Goal: Information Seeking & Learning: Learn about a topic

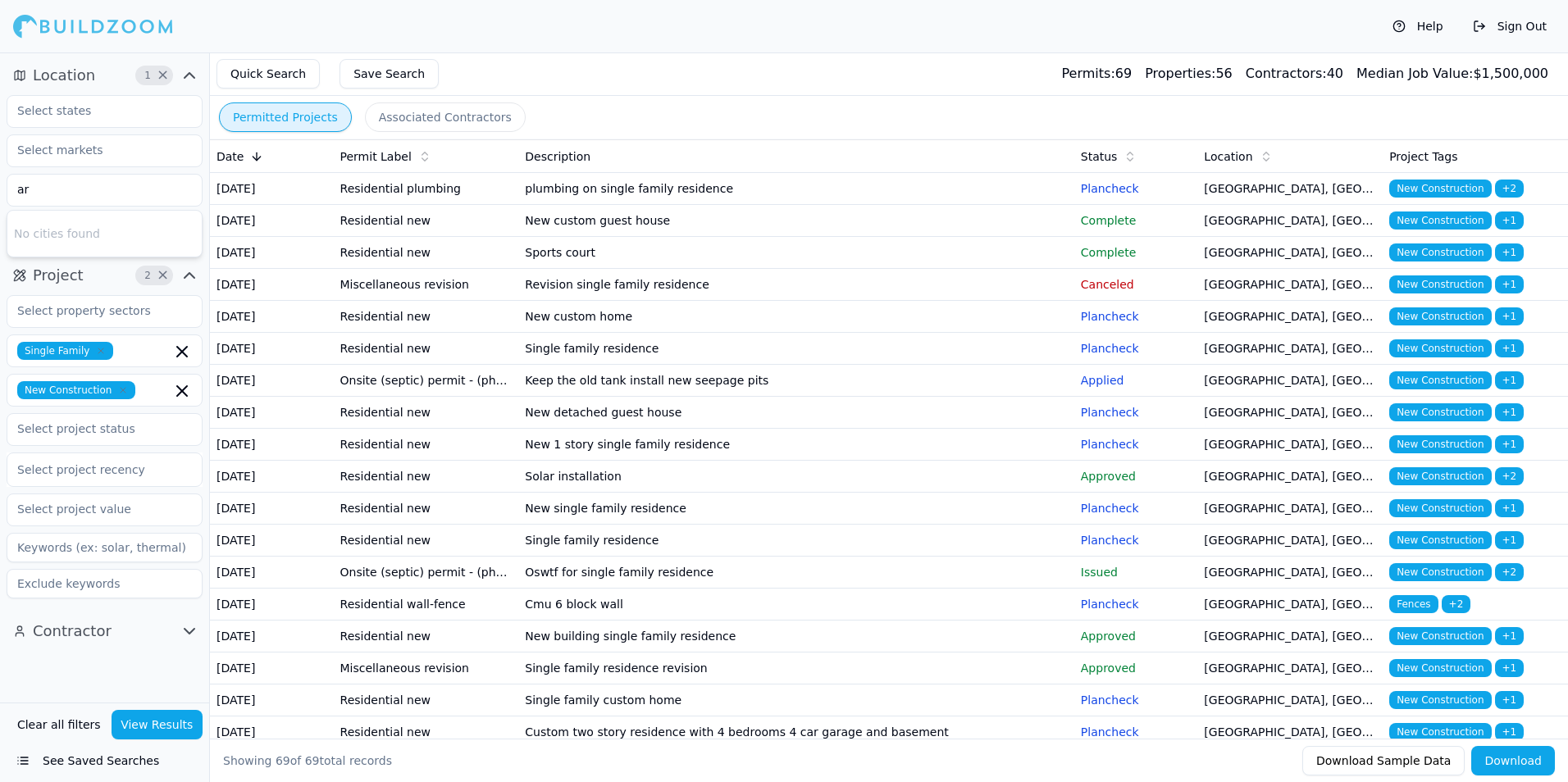
type input "a"
type input "scottsdale"
click at [76, 229] on div "Scottsdale, [GEOGRAPHIC_DATA]" at bounding box center [104, 235] width 188 height 43
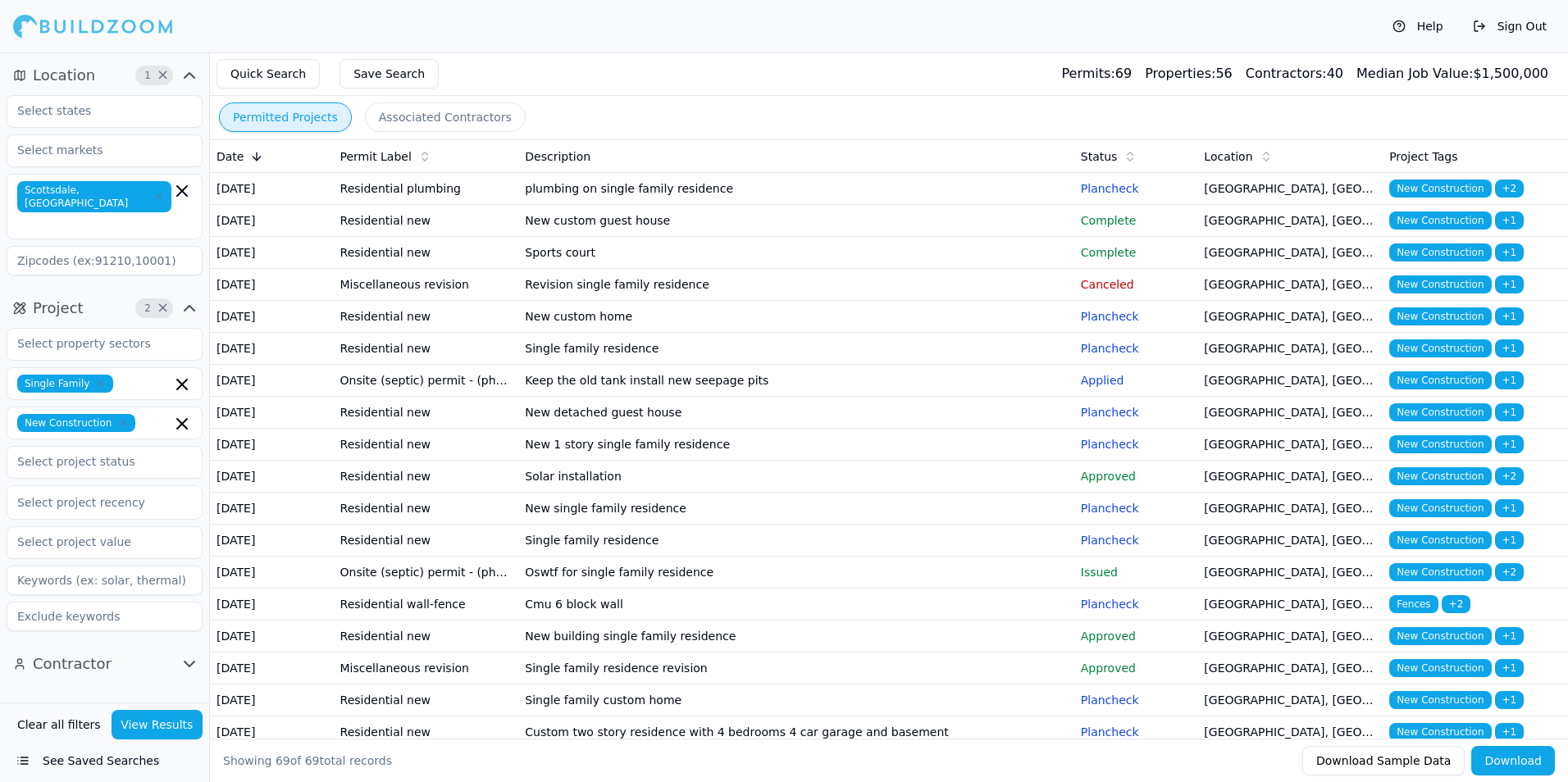
drag, startPoint x: 113, startPoint y: 679, endPoint x: 143, endPoint y: 704, distance: 39.1
click at [117, 681] on div "Location 1 × [GEOGRAPHIC_DATA], [GEOGRAPHIC_DATA] Project 2 × Single Family New…" at bounding box center [104, 378] width 209 height 650
click at [158, 724] on button "View Results" at bounding box center [156, 724] width 92 height 29
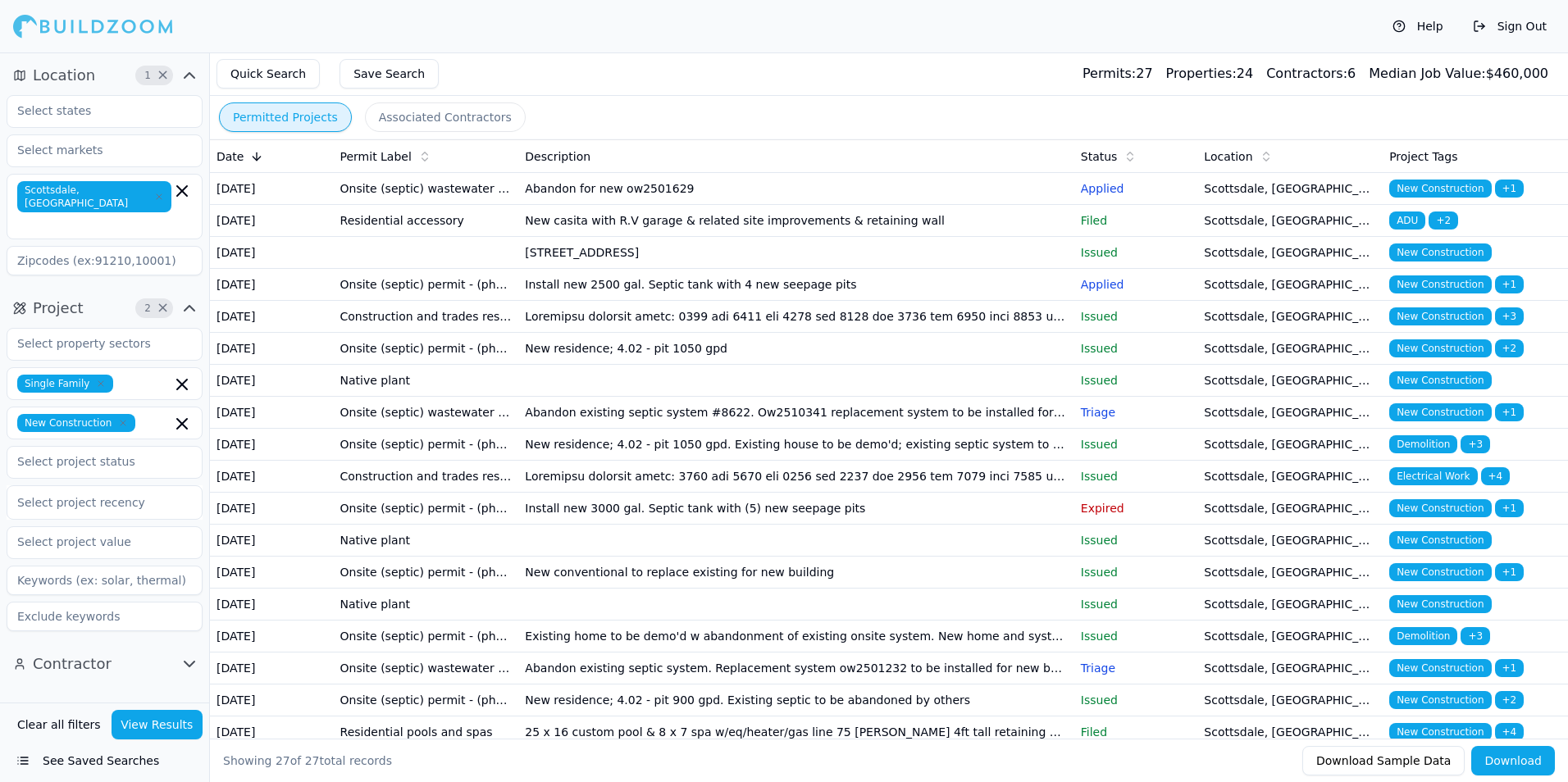
click at [931, 237] on td "New casita with R.V garage & related site improvements & retaining wall" at bounding box center [796, 221] width 556 height 32
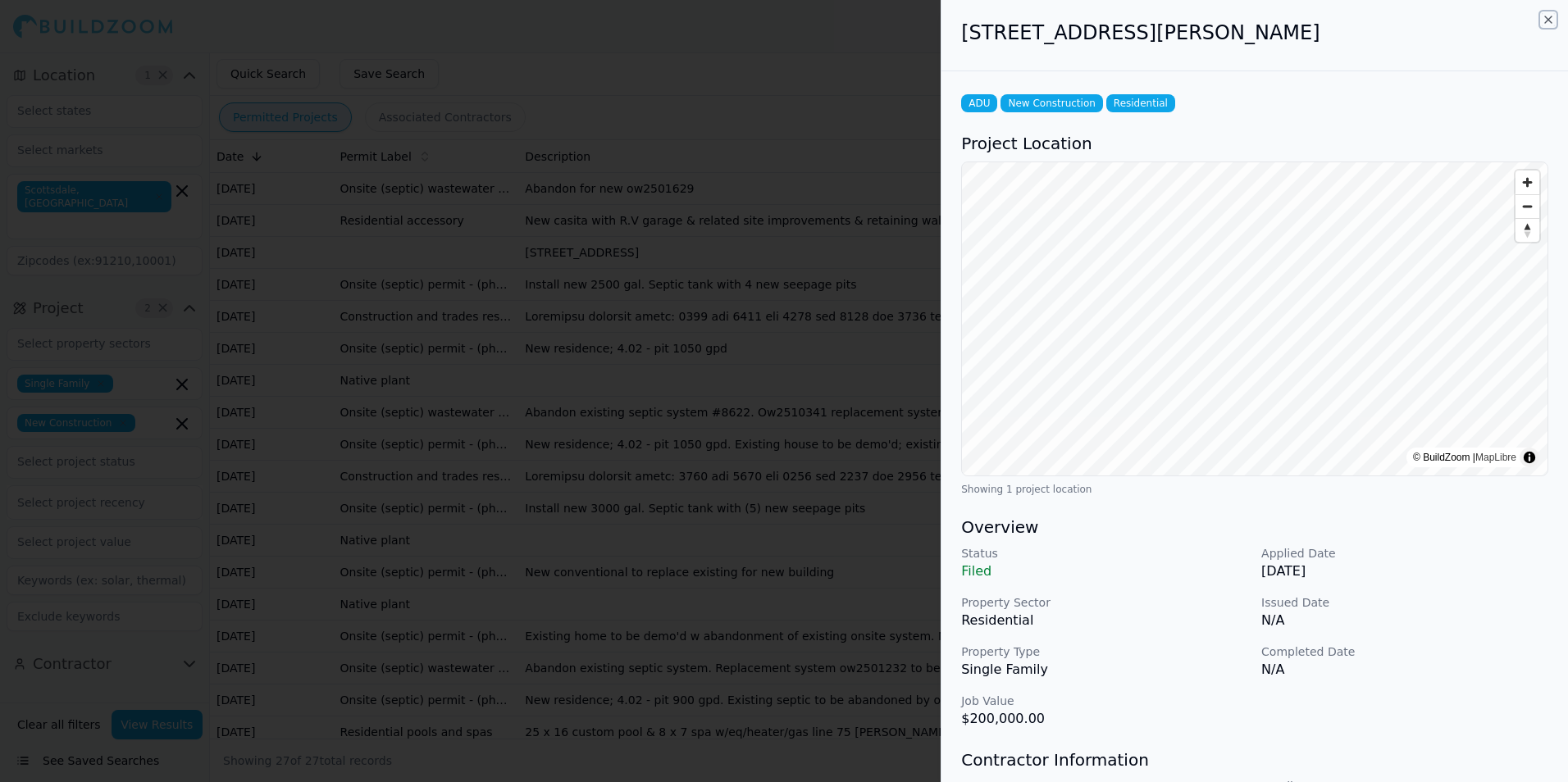
click at [1548, 20] on icon "button" at bounding box center [1548, 19] width 6 height 6
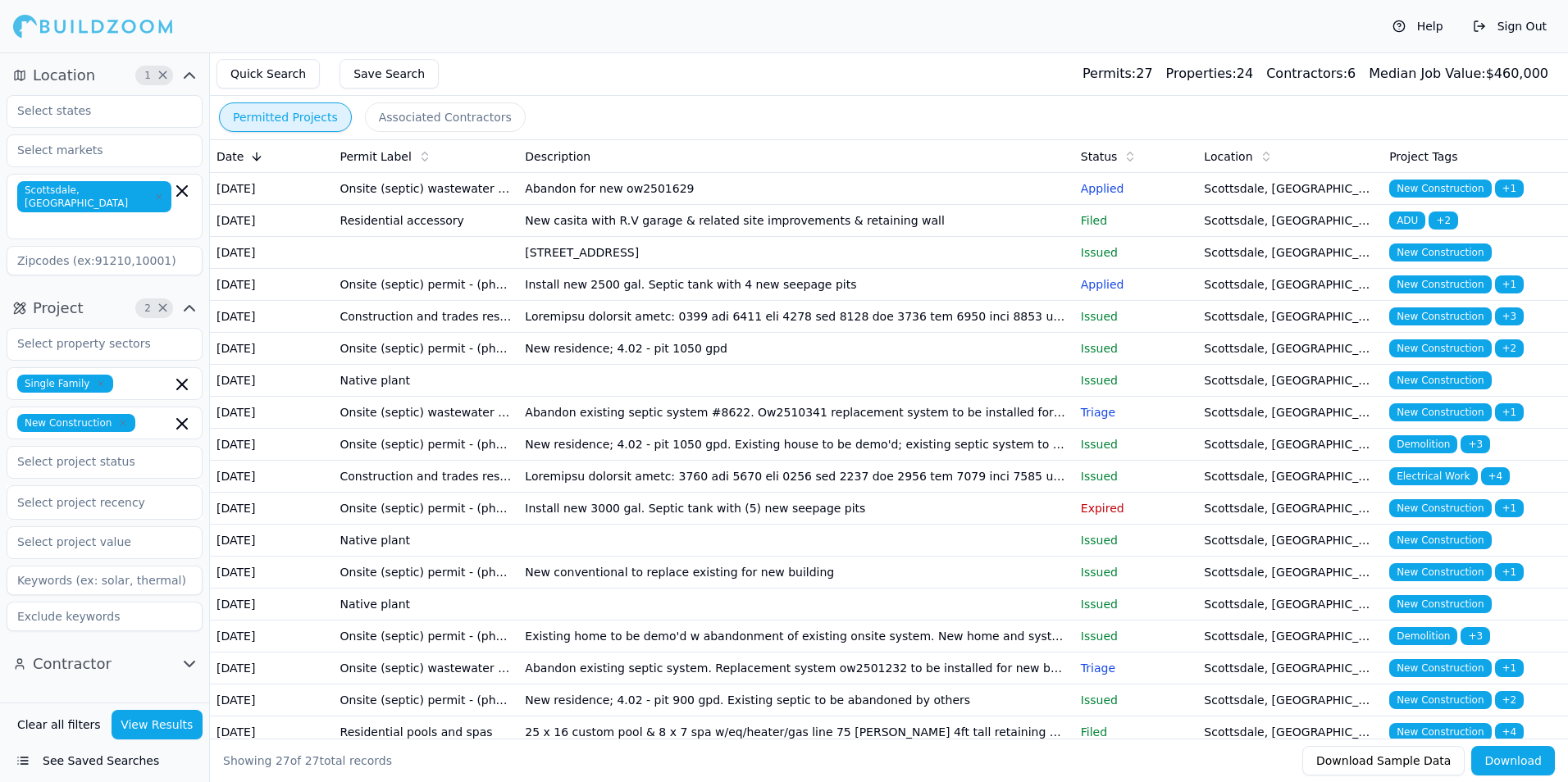
click at [1069, 269] on td "[STREET_ADDRESS]" at bounding box center [796, 253] width 556 height 32
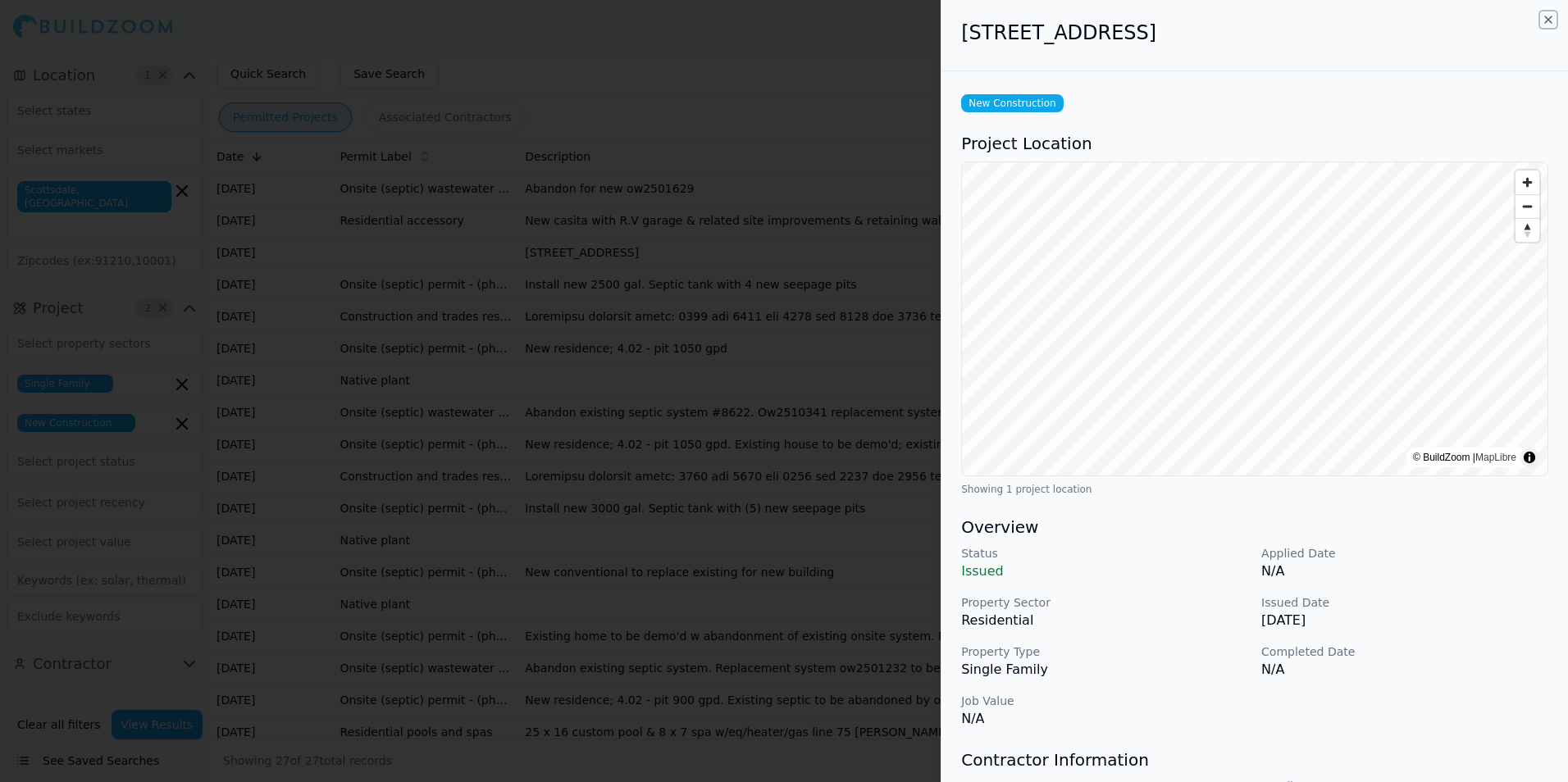
click at [1541, 21] on icon "button" at bounding box center [1548, 20] width 13 height 13
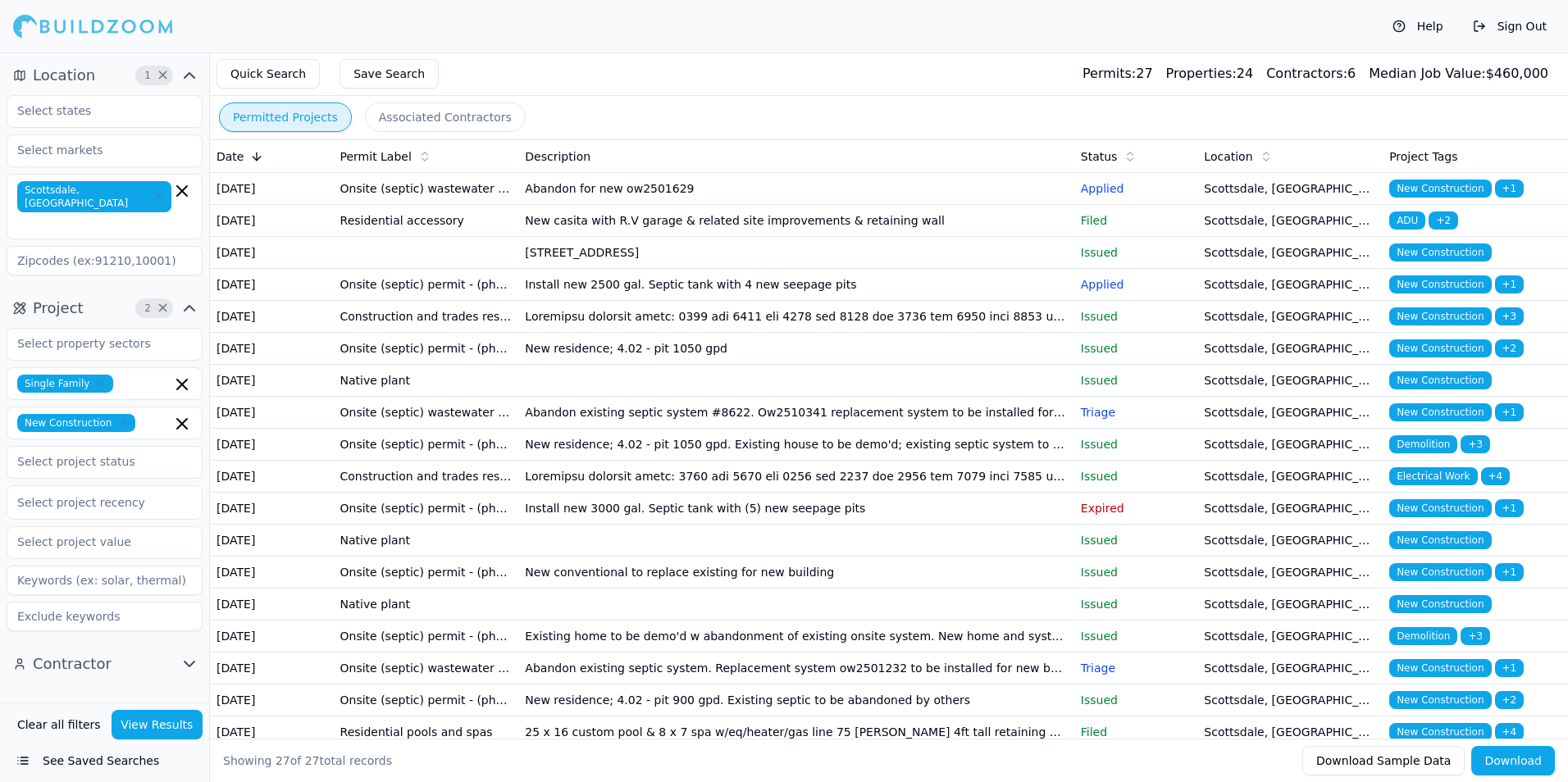
click at [1244, 333] on td "Scottsdale, [GEOGRAPHIC_DATA]" at bounding box center [1290, 317] width 185 height 32
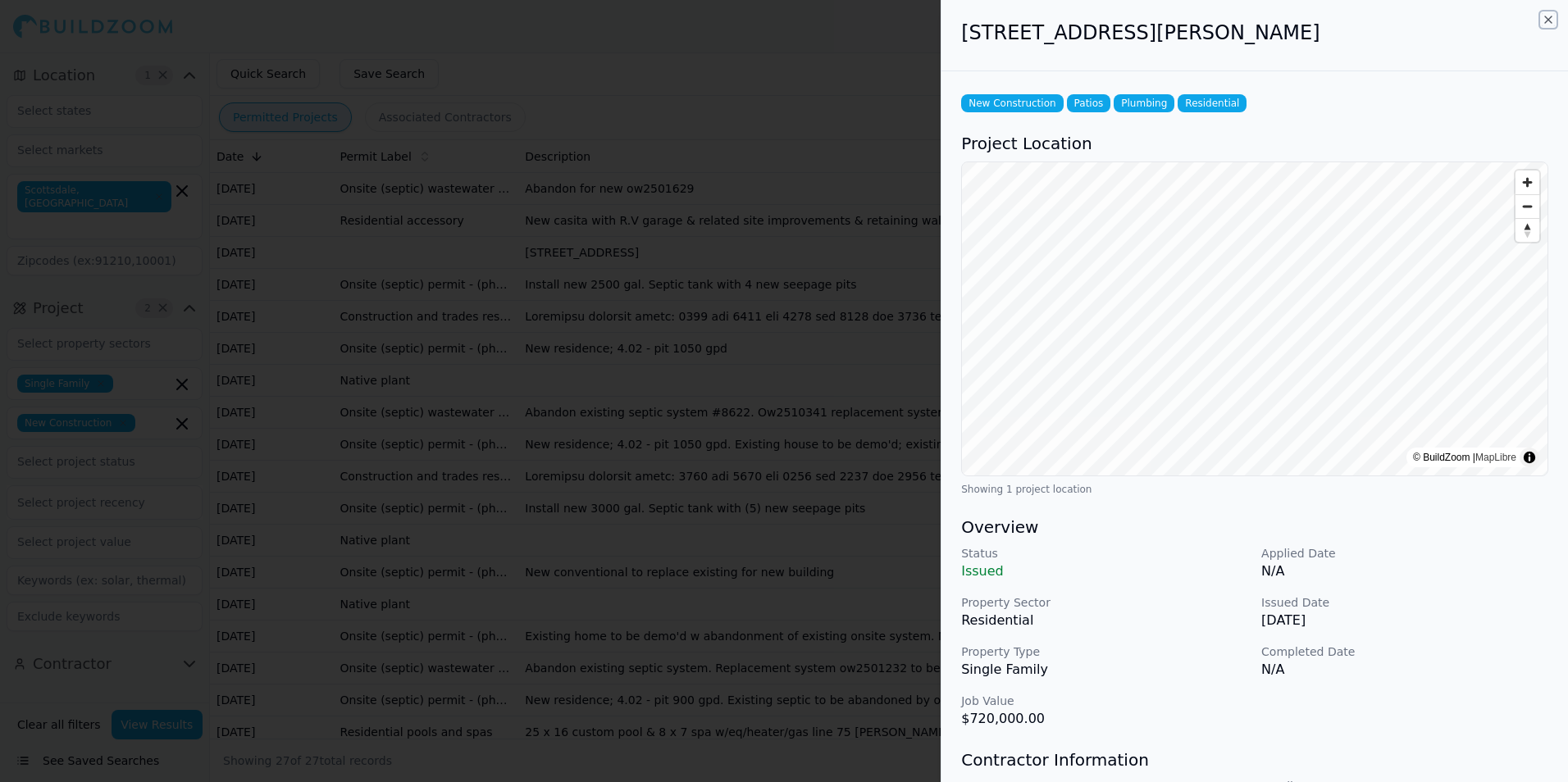
click at [1549, 17] on icon "button" at bounding box center [1548, 20] width 13 height 13
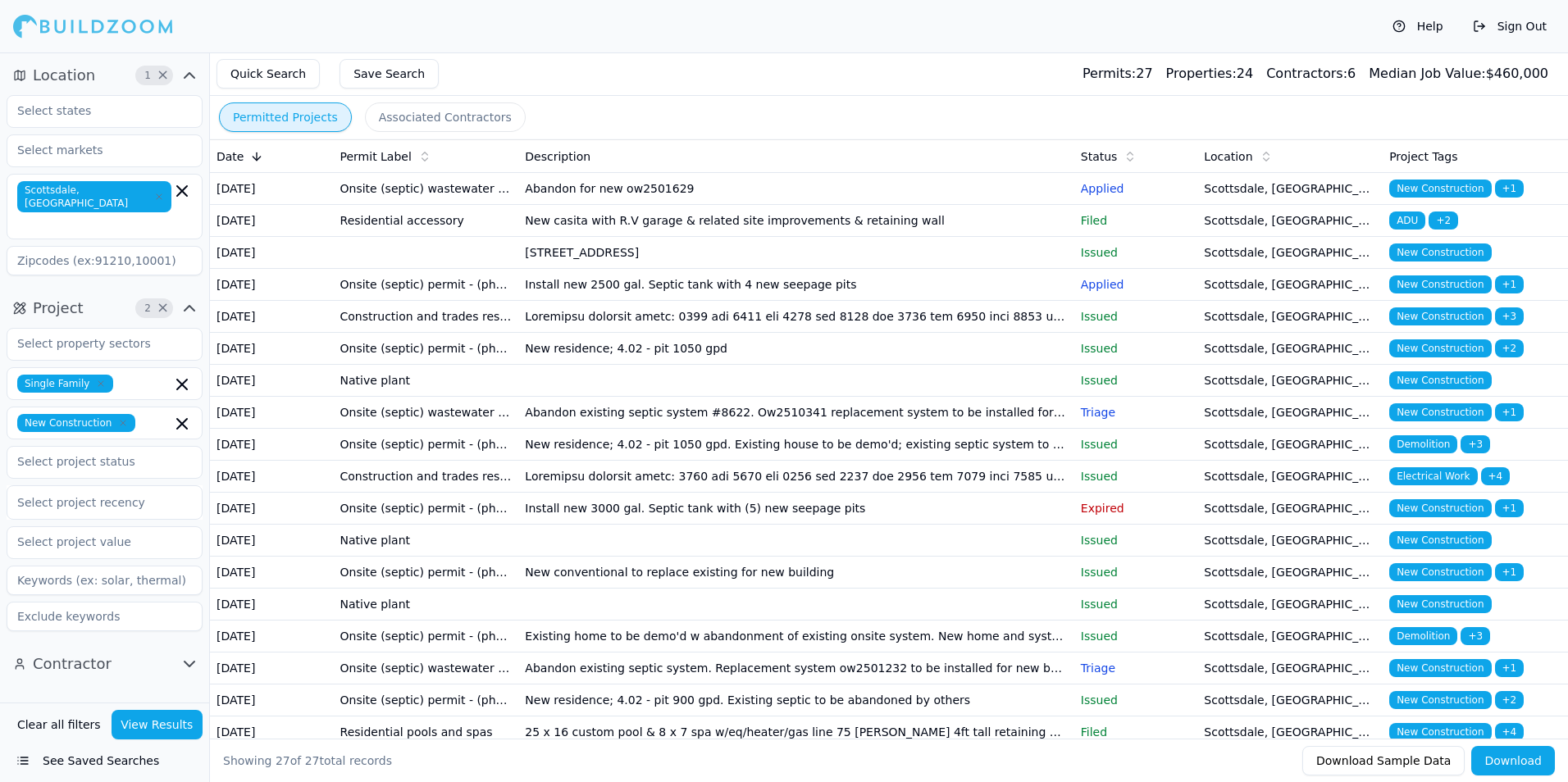
click at [1196, 365] on td "Issued" at bounding box center [1135, 349] width 124 height 32
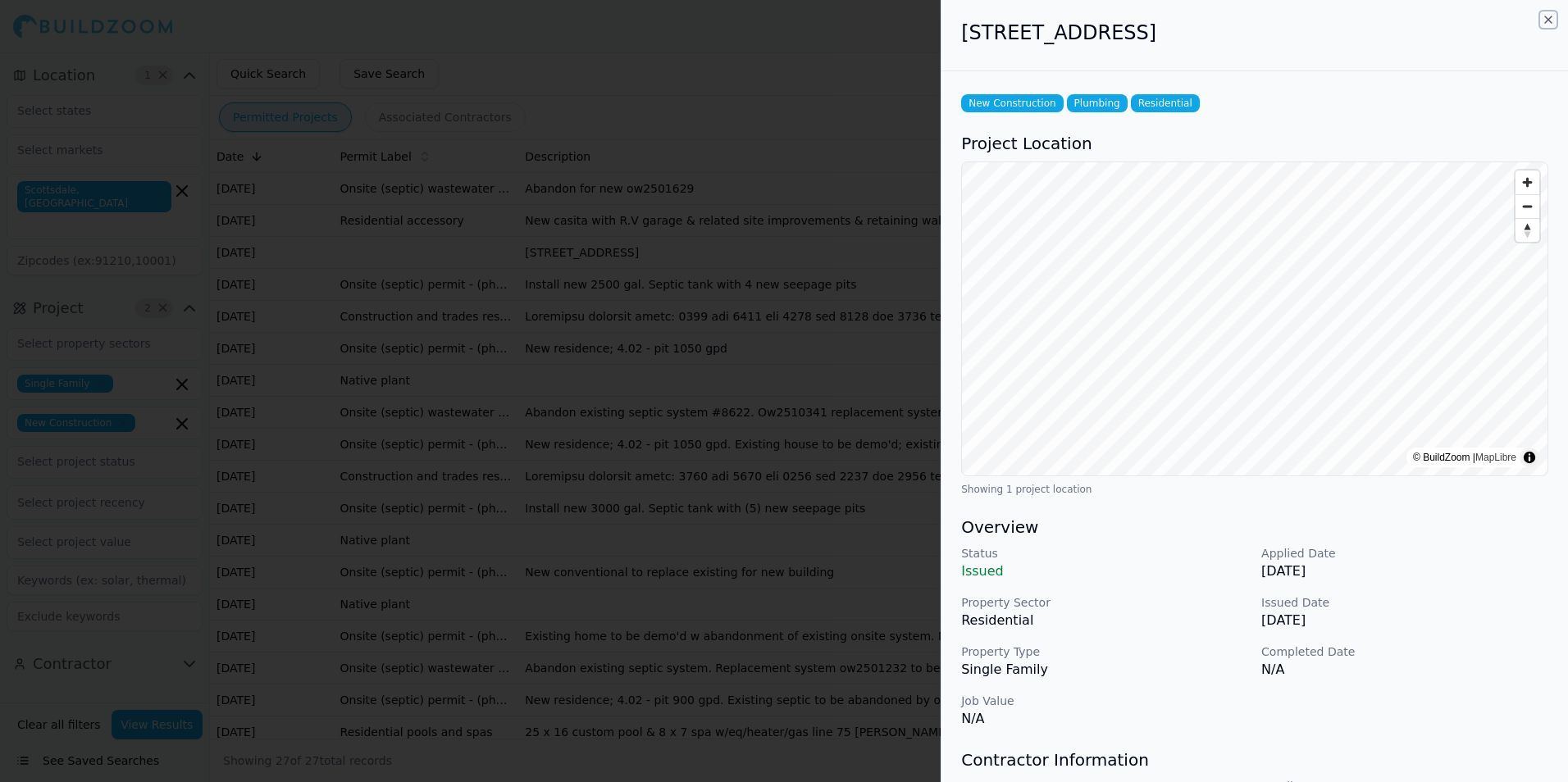
click at [1545, 19] on icon "button" at bounding box center [1548, 20] width 13 height 13
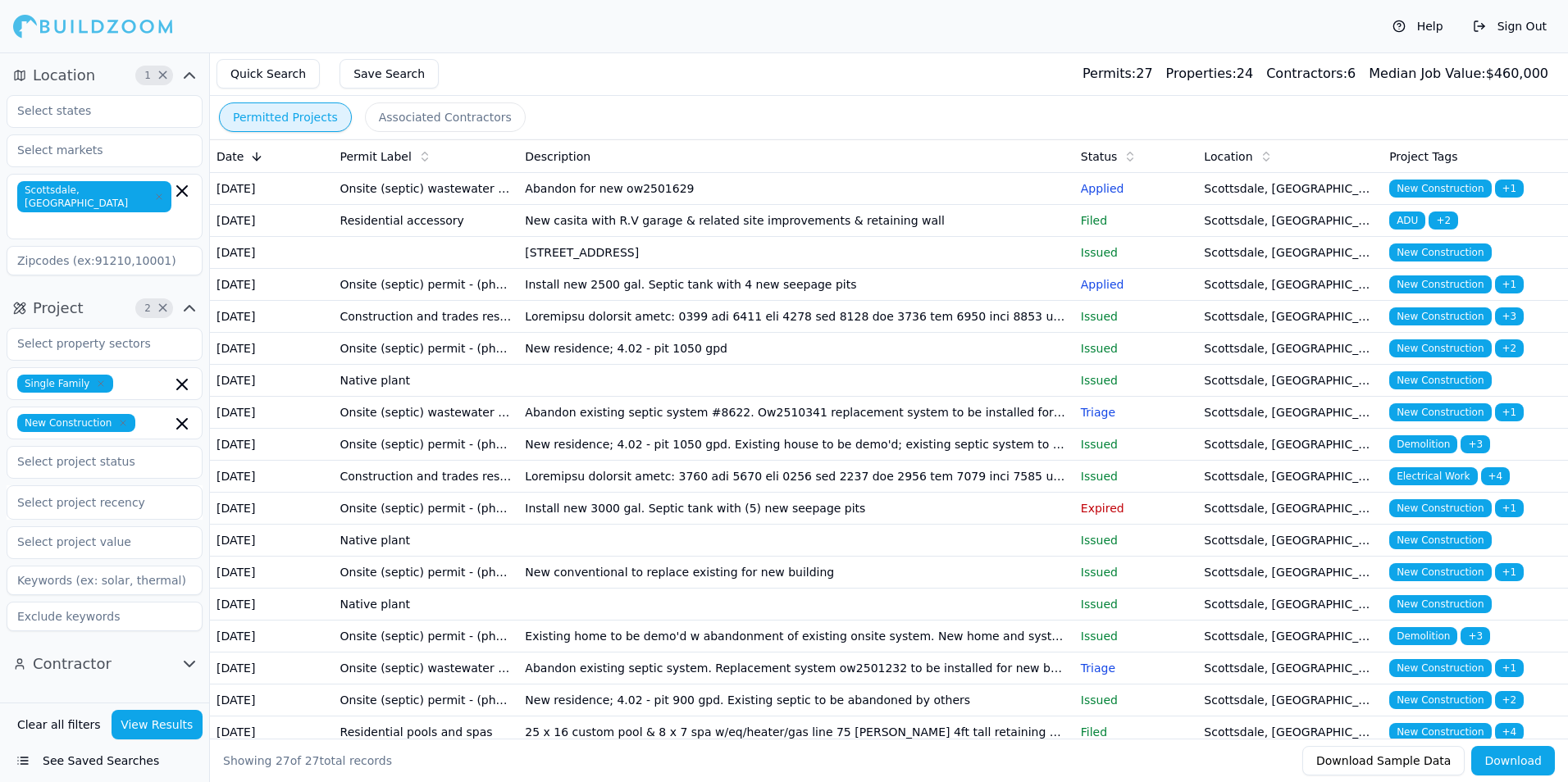
click at [890, 365] on td "New residence; 4.02 - pit 1050 gpd" at bounding box center [796, 349] width 556 height 32
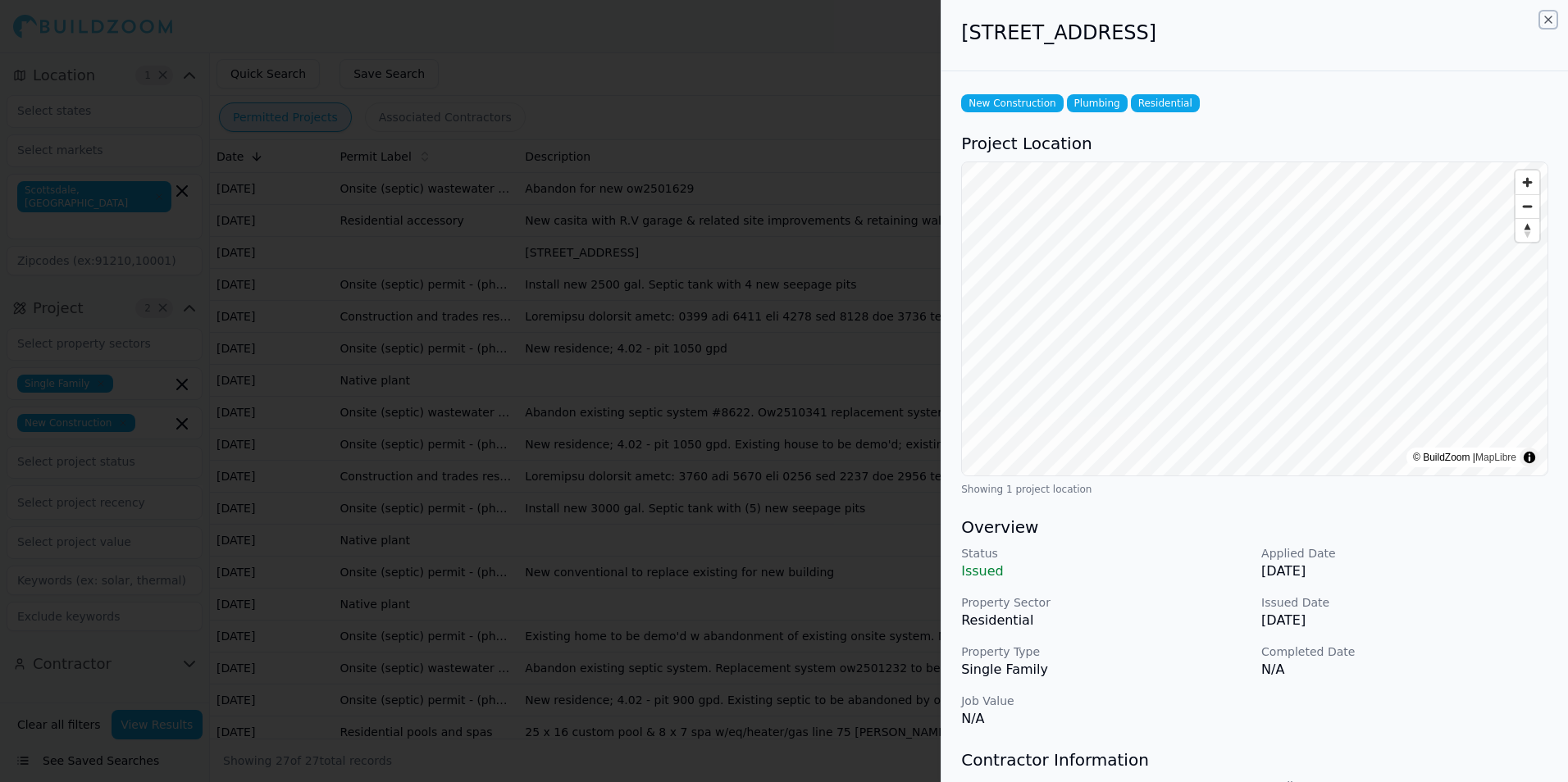
click at [1550, 20] on icon "button" at bounding box center [1548, 20] width 13 height 13
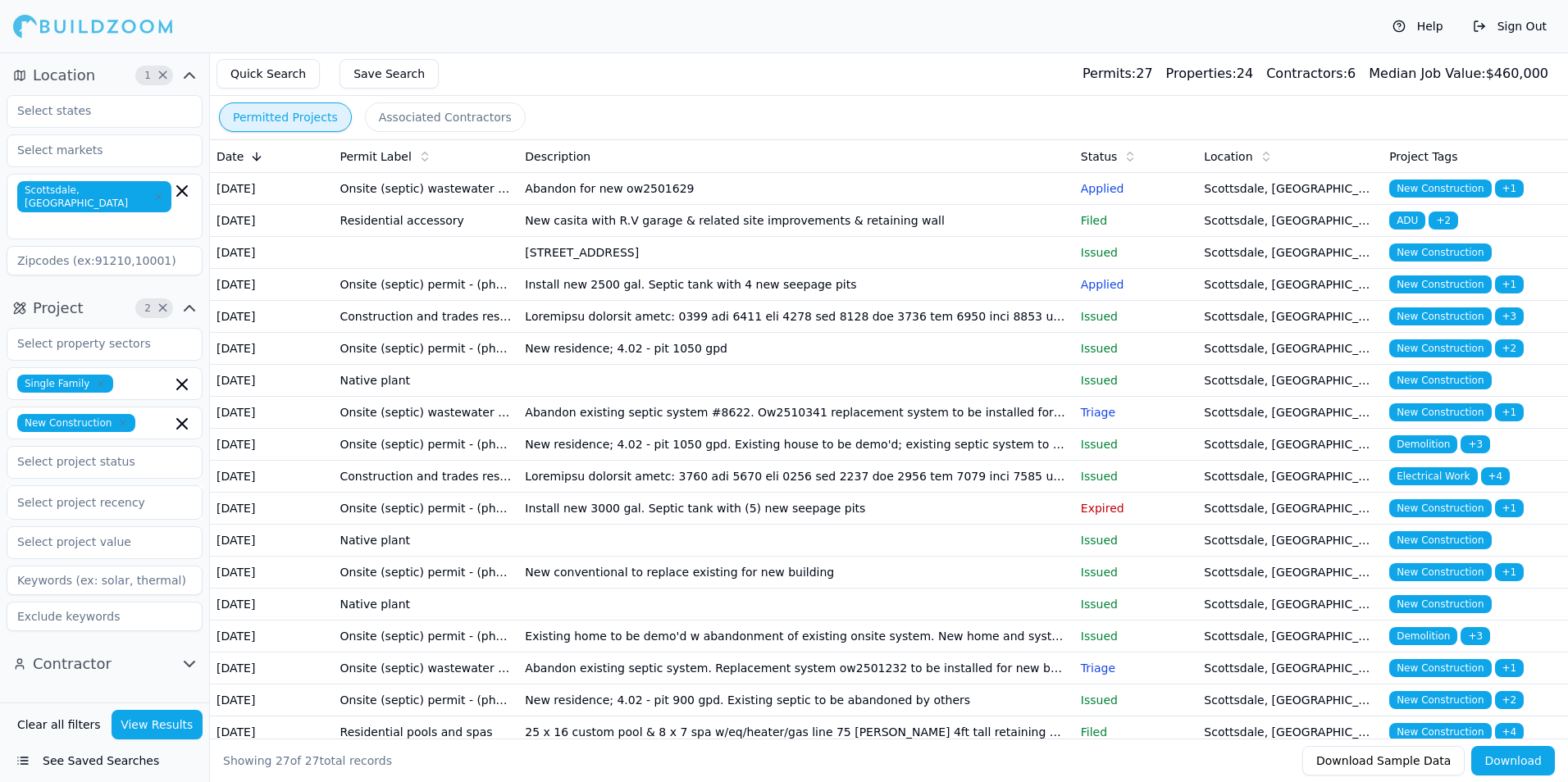
click at [883, 365] on td "New residence; 4.02 - pit 1050 gpd" at bounding box center [796, 349] width 556 height 32
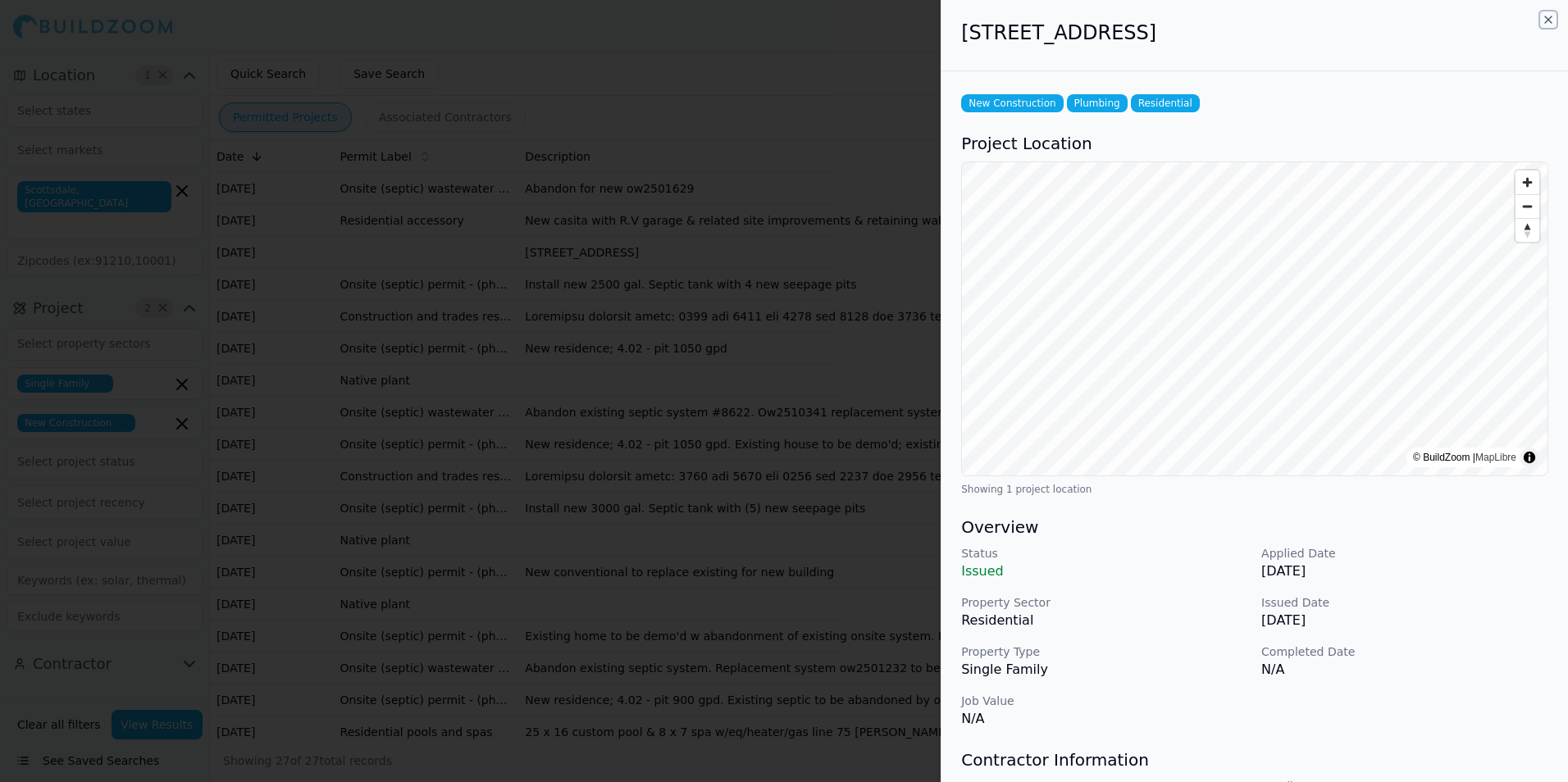
click at [1548, 18] on icon "button" at bounding box center [1548, 20] width 13 height 13
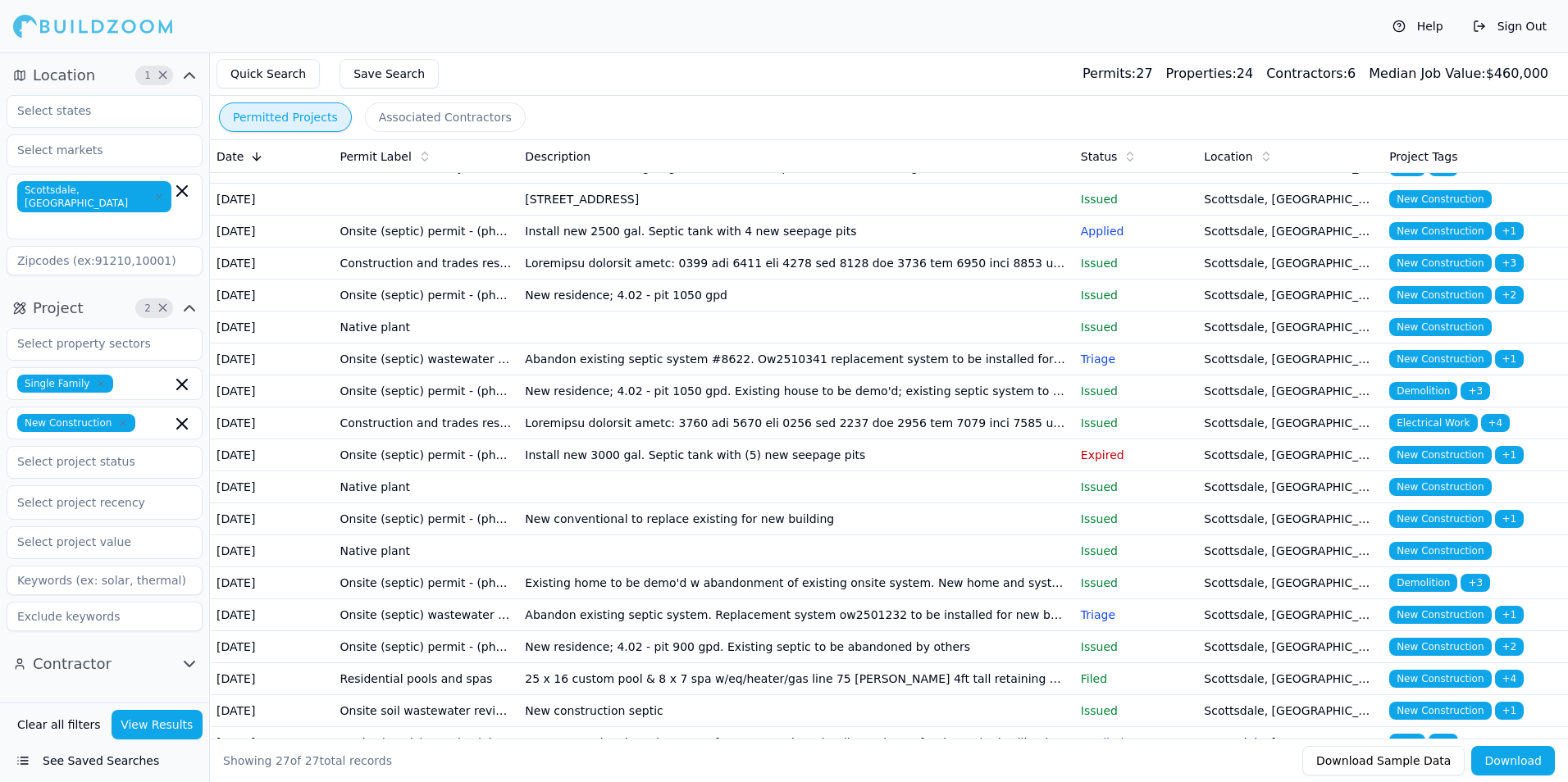
scroll to position [82, 0]
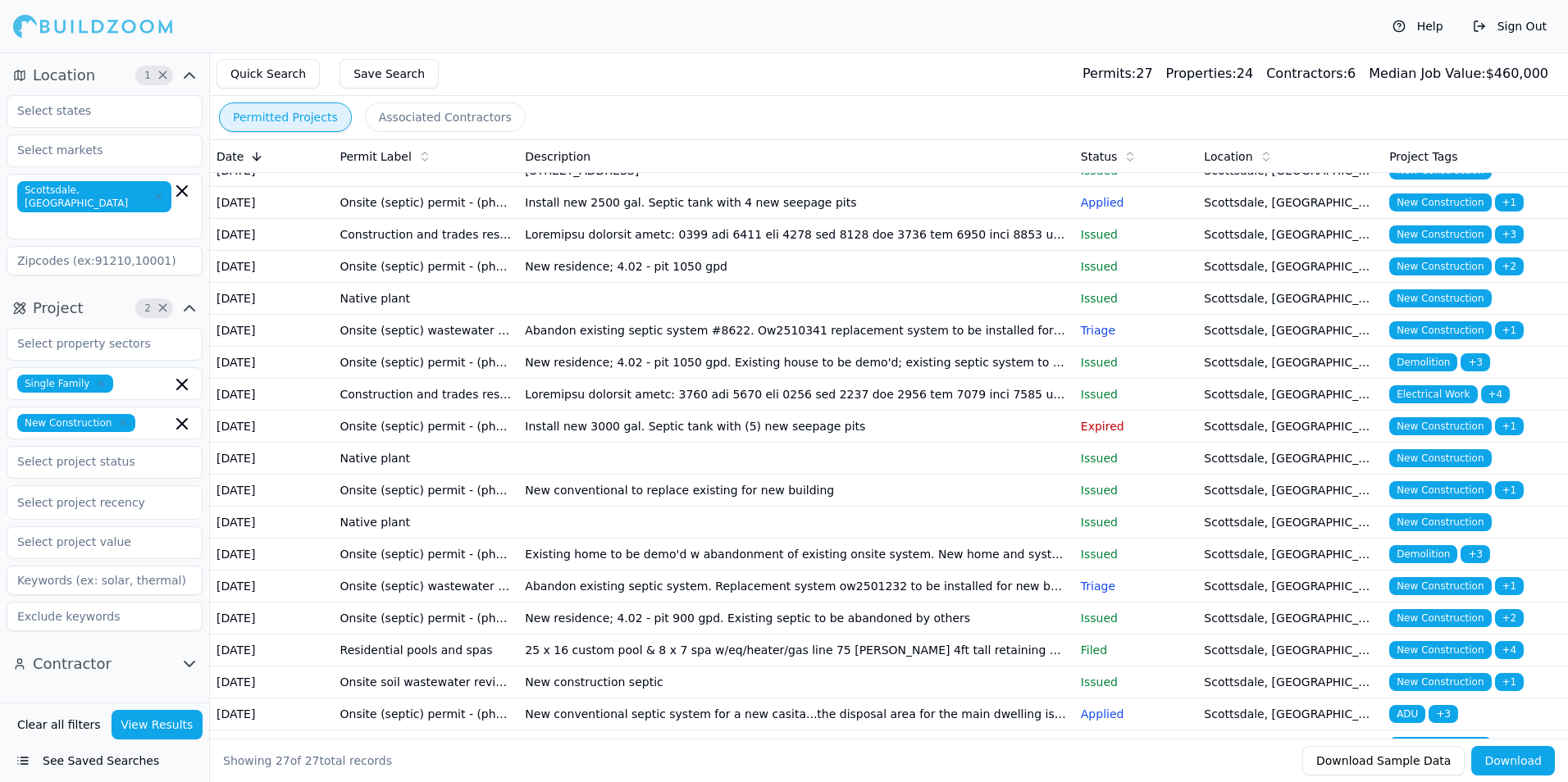
click at [872, 347] on td "Abandon existing septic system #8622. Ow2510341 replacement system to be instal…" at bounding box center [796, 331] width 556 height 32
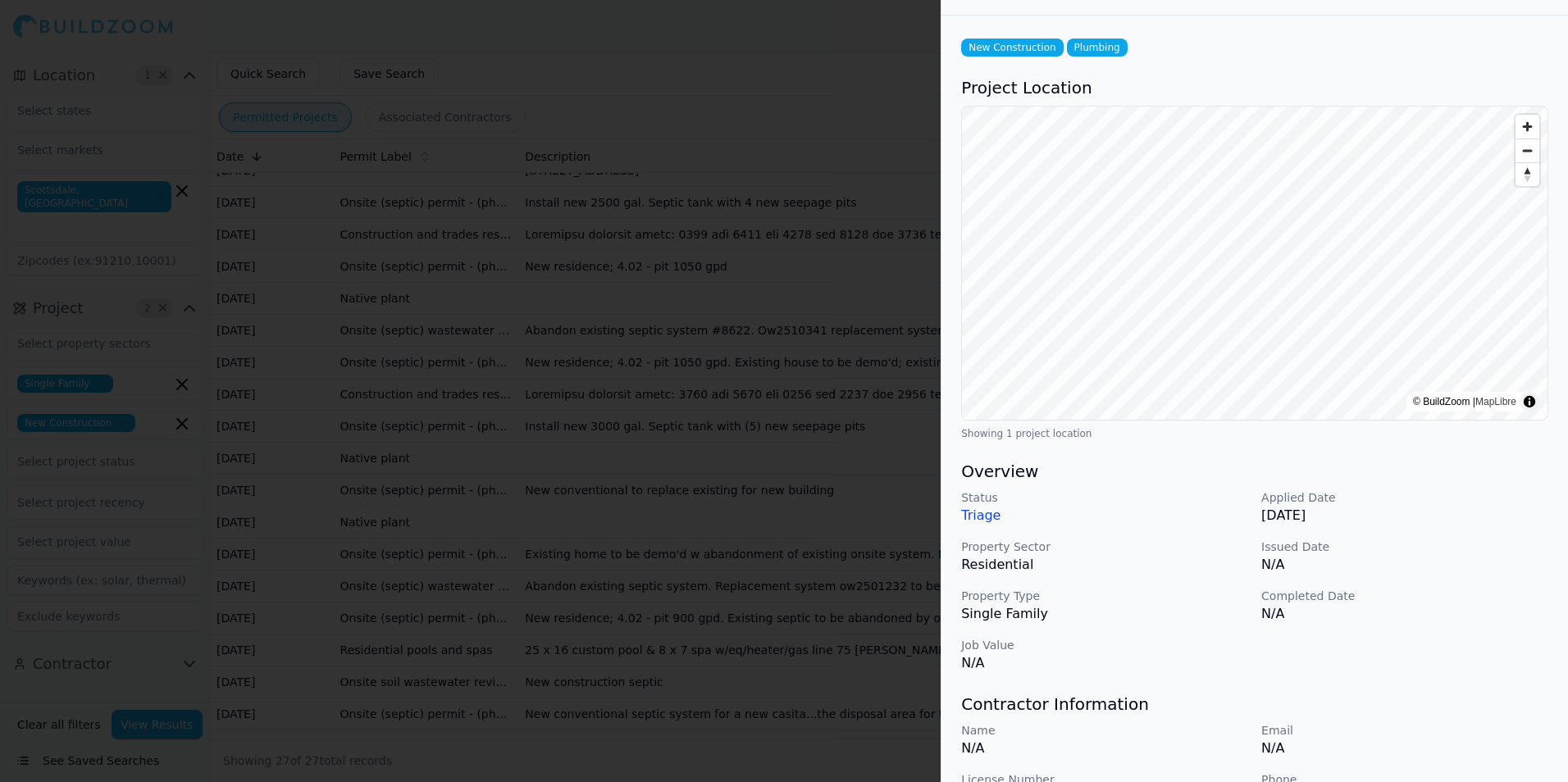
scroll to position [0, 0]
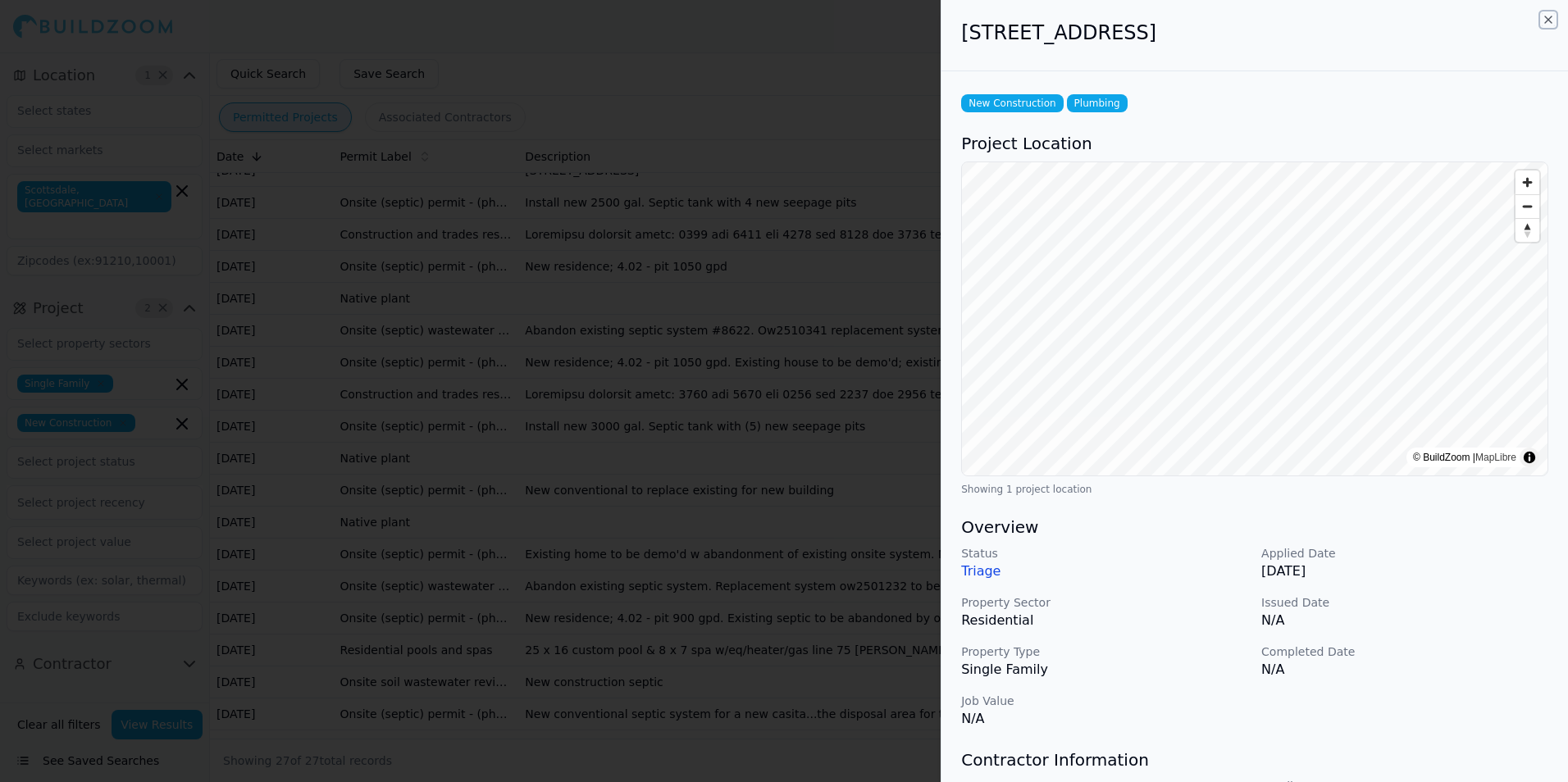
click at [1548, 18] on icon "button" at bounding box center [1548, 20] width 13 height 13
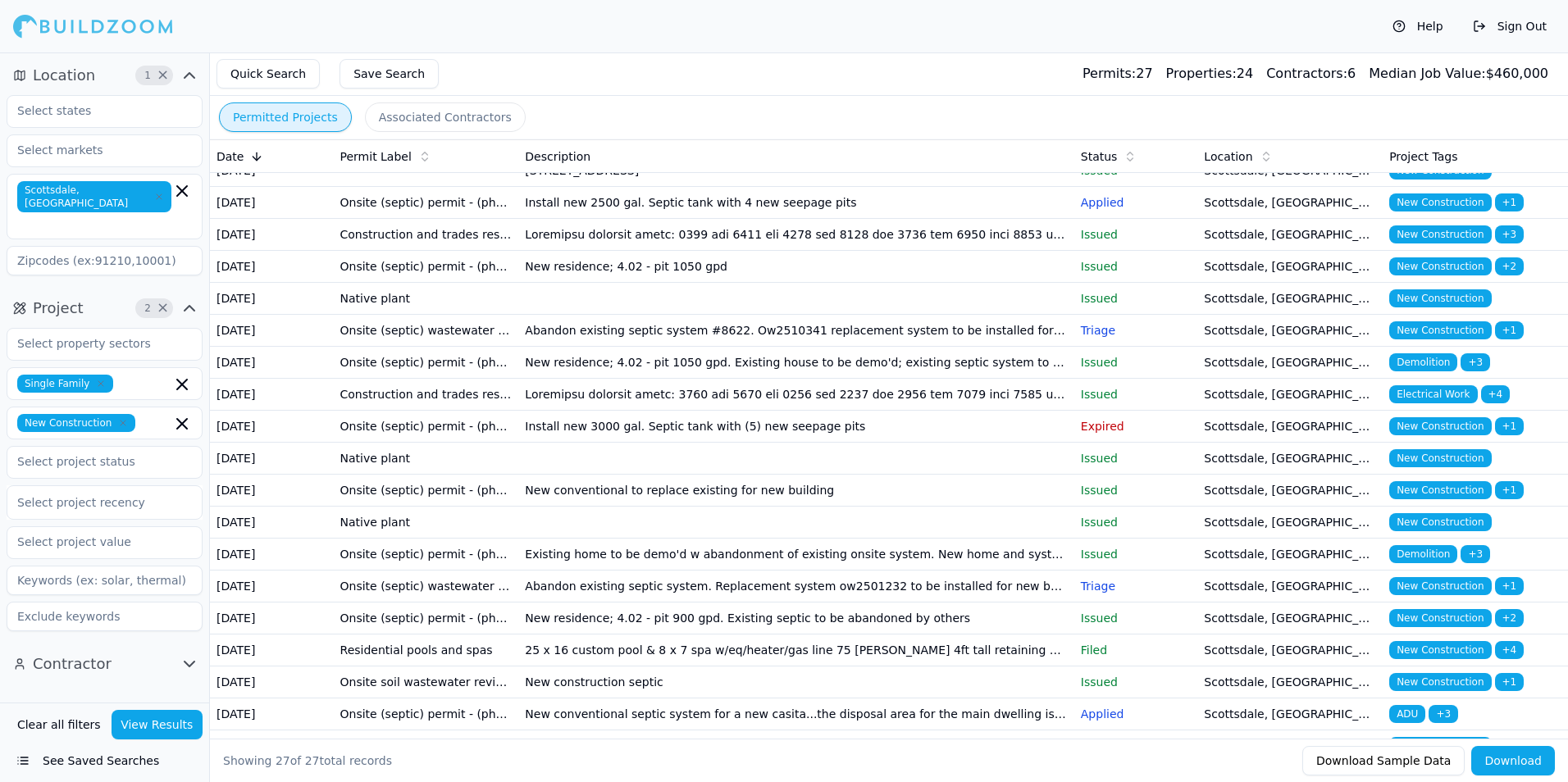
click at [717, 411] on td at bounding box center [796, 395] width 556 height 32
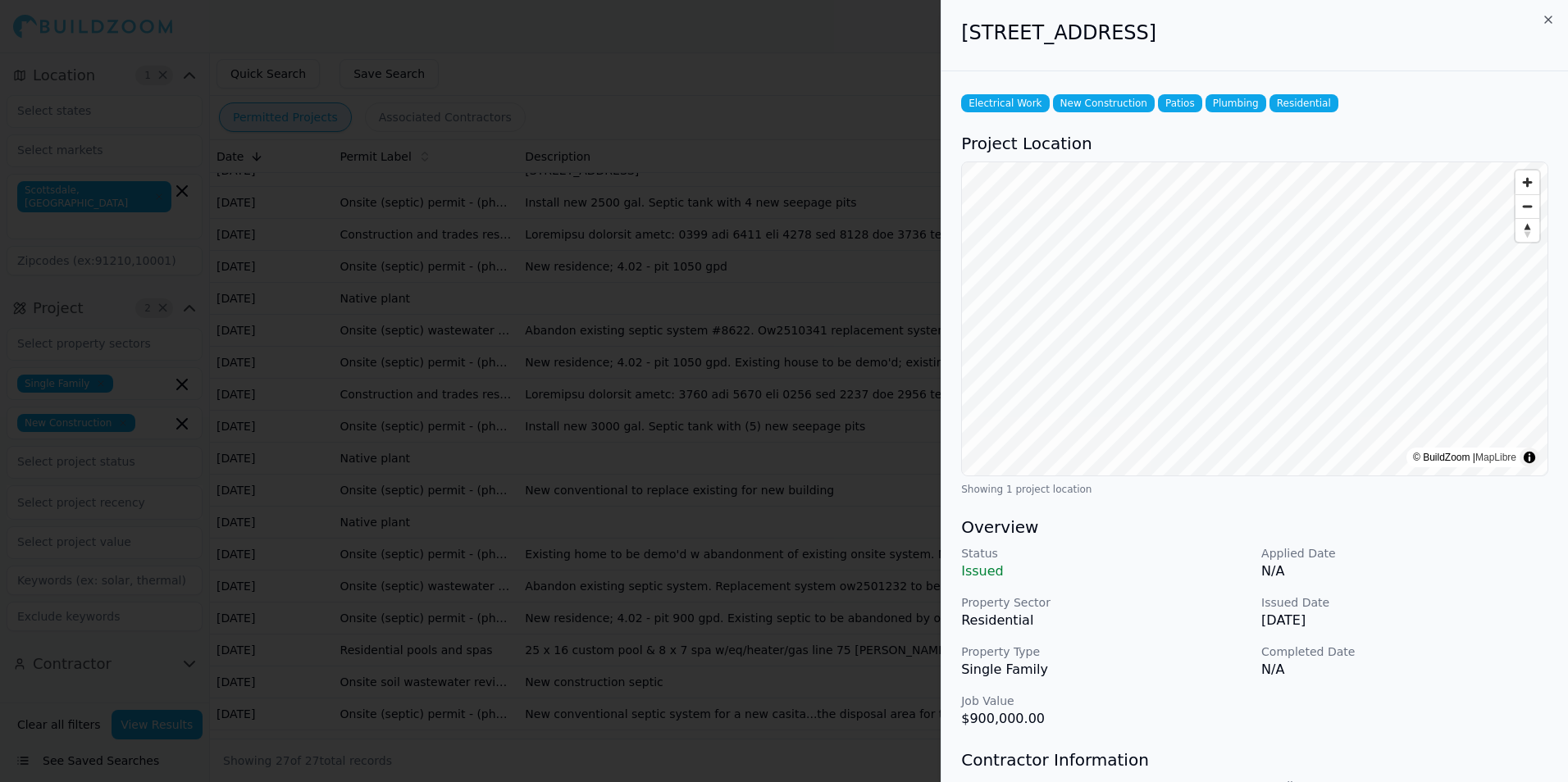
click at [1452, 84] on div "Electrical Work New Construction Patios Plumbing Residential Project Location ©…" at bounding box center [1254, 698] width 627 height 1254
click at [1547, 18] on icon "button" at bounding box center [1548, 19] width 6 height 6
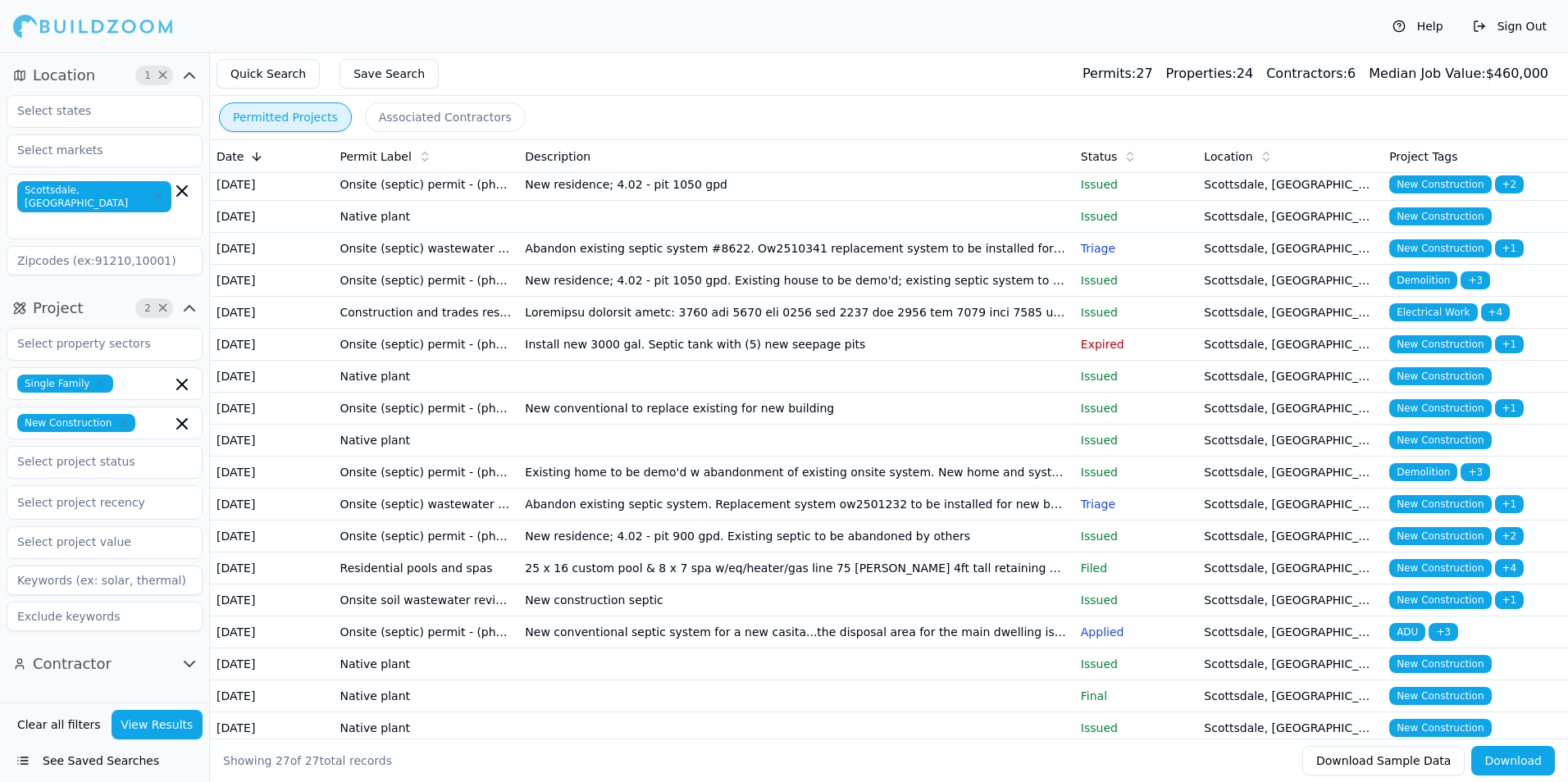
scroll to position [246, 0]
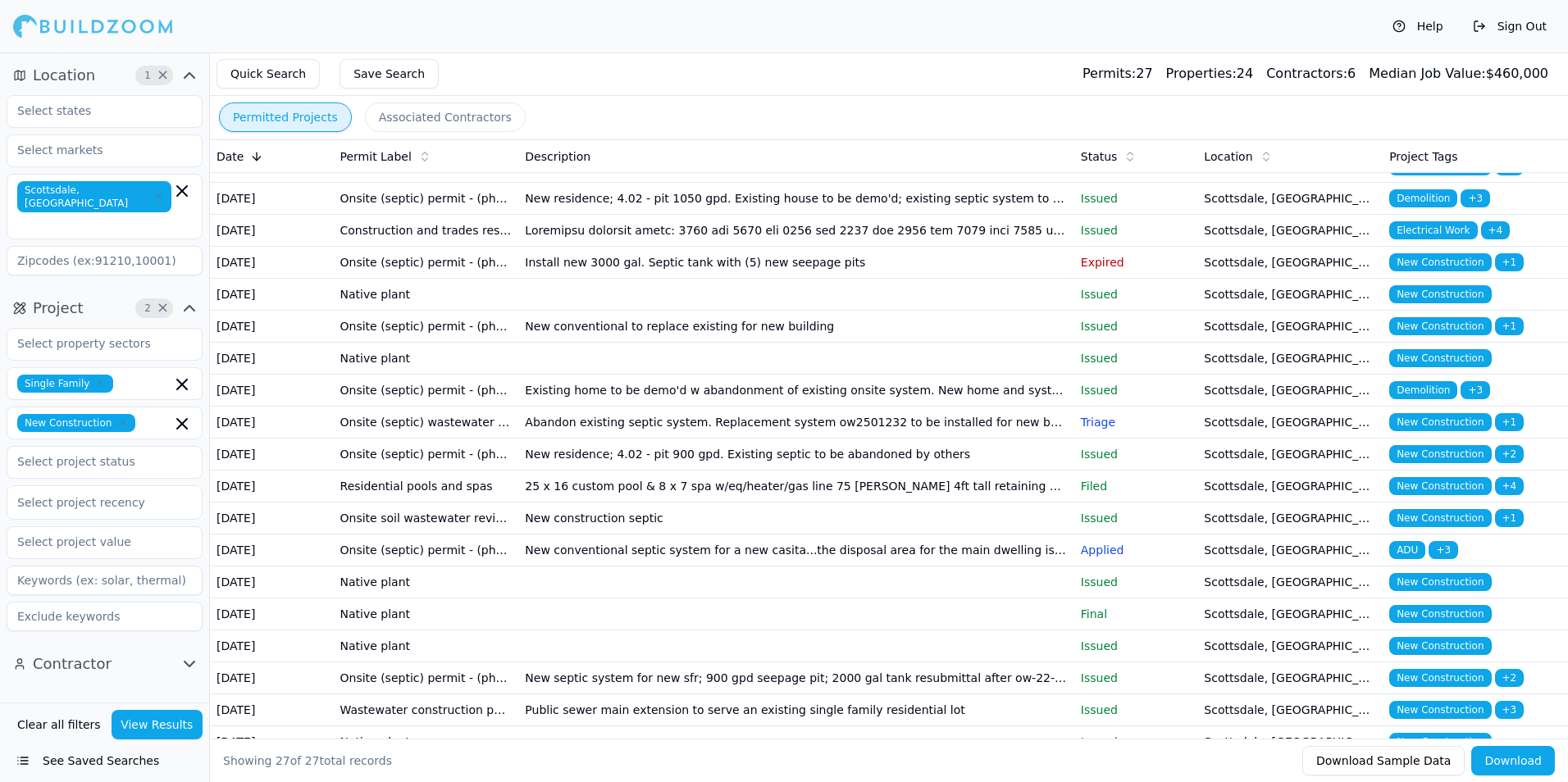
click at [1004, 343] on td "New conventional to replace existing for new building" at bounding box center [796, 327] width 556 height 32
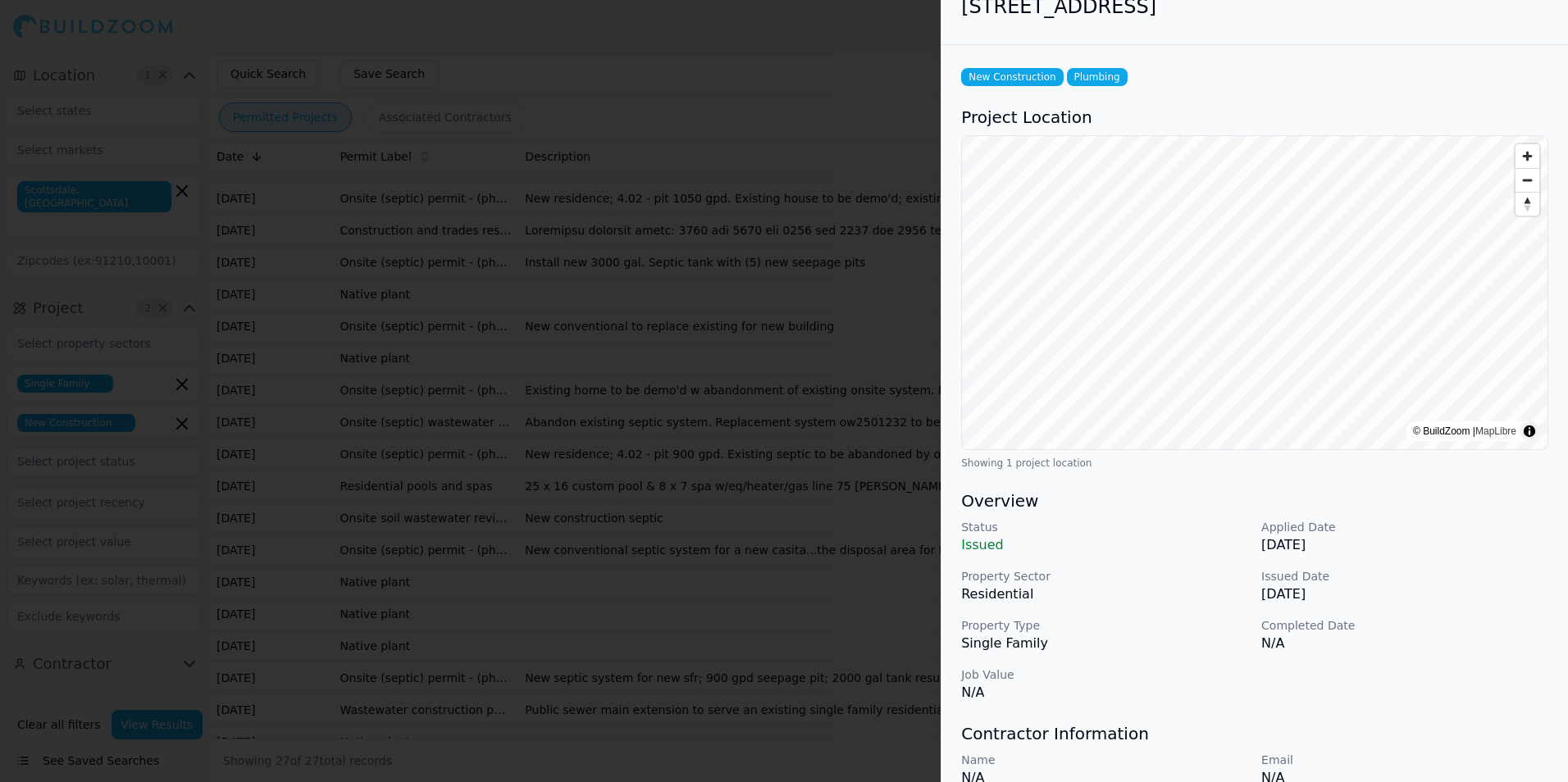
scroll to position [0, 0]
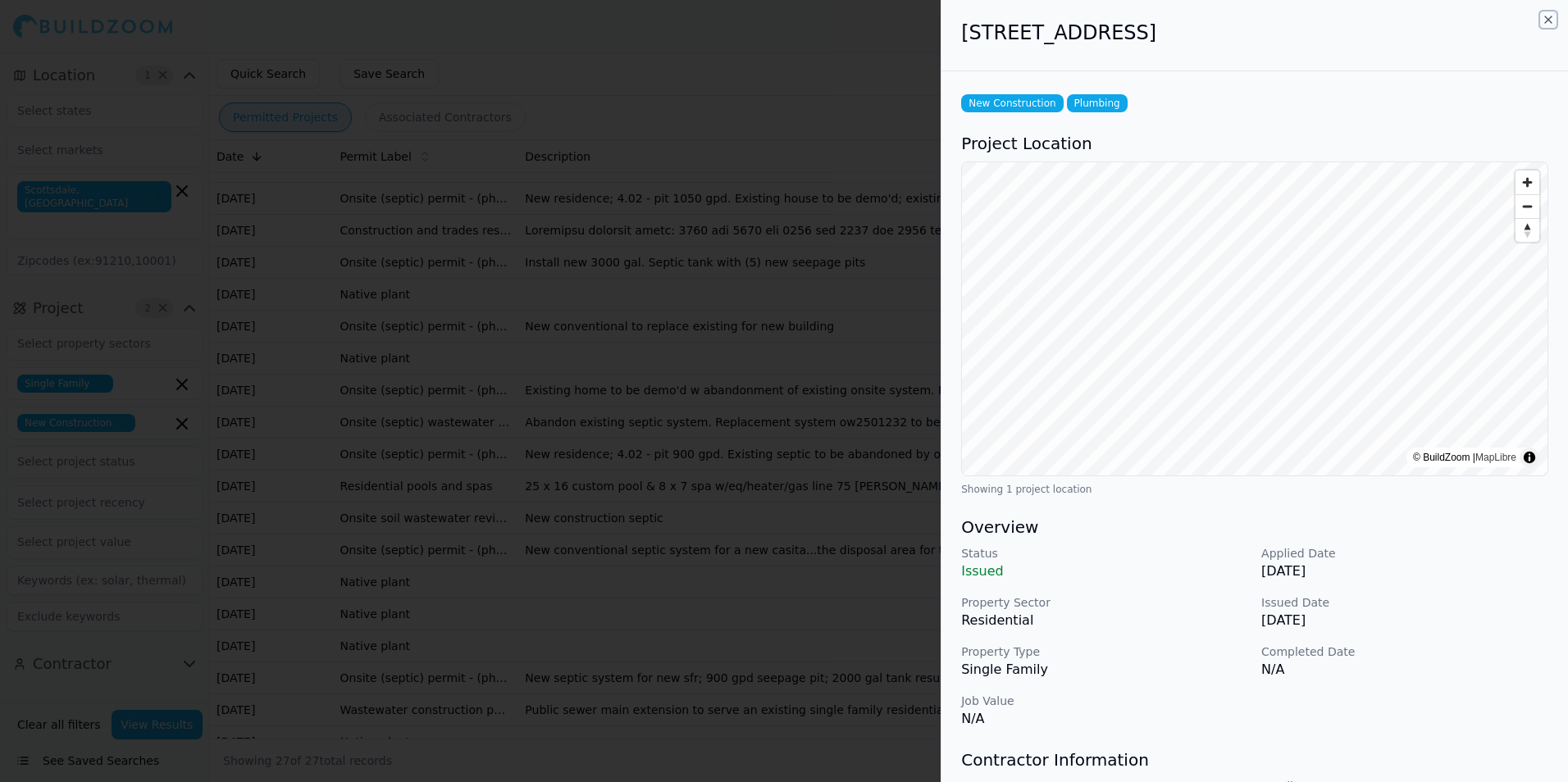
click at [1548, 16] on icon "button" at bounding box center [1548, 20] width 13 height 13
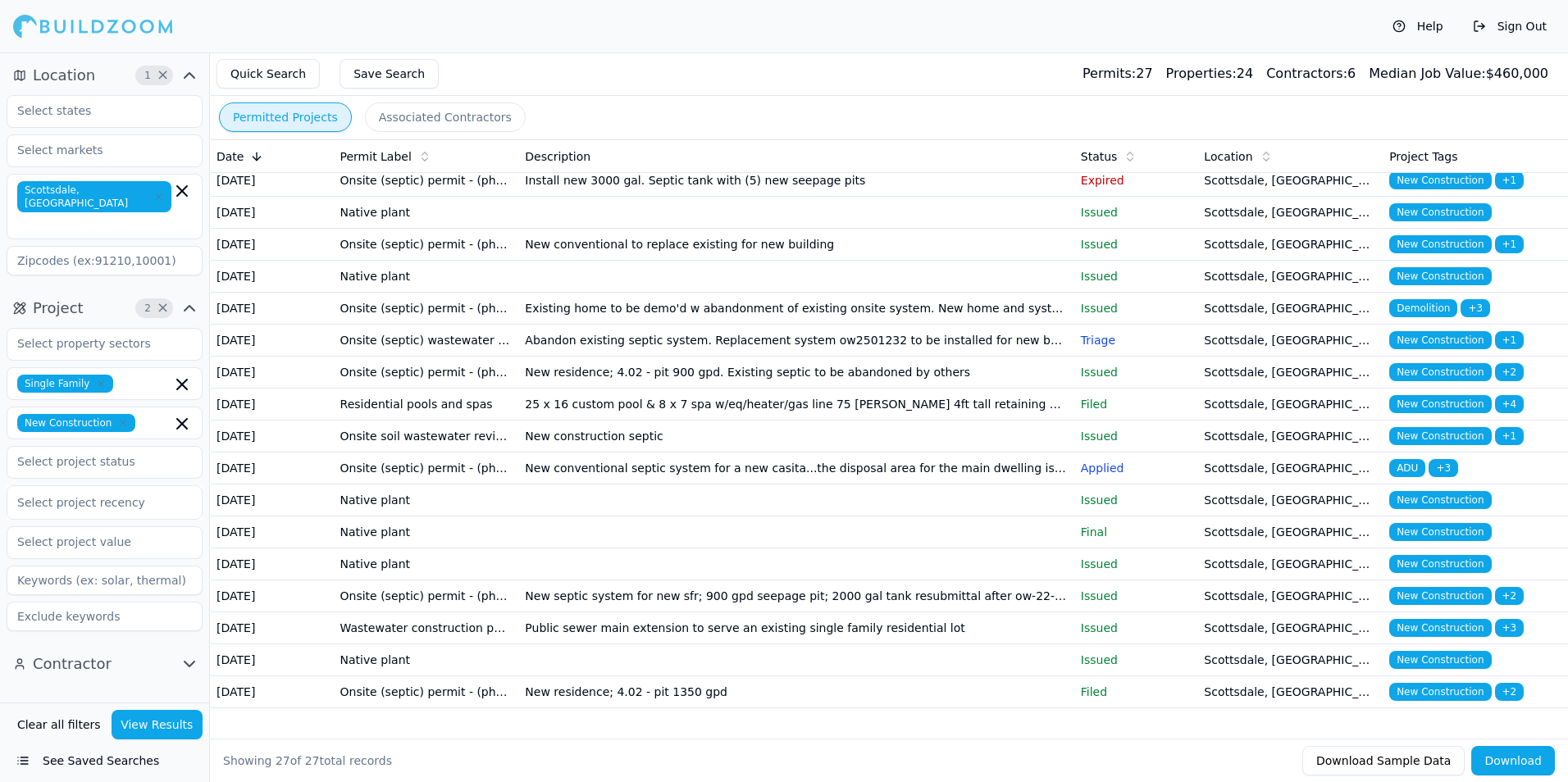
scroll to position [410, 0]
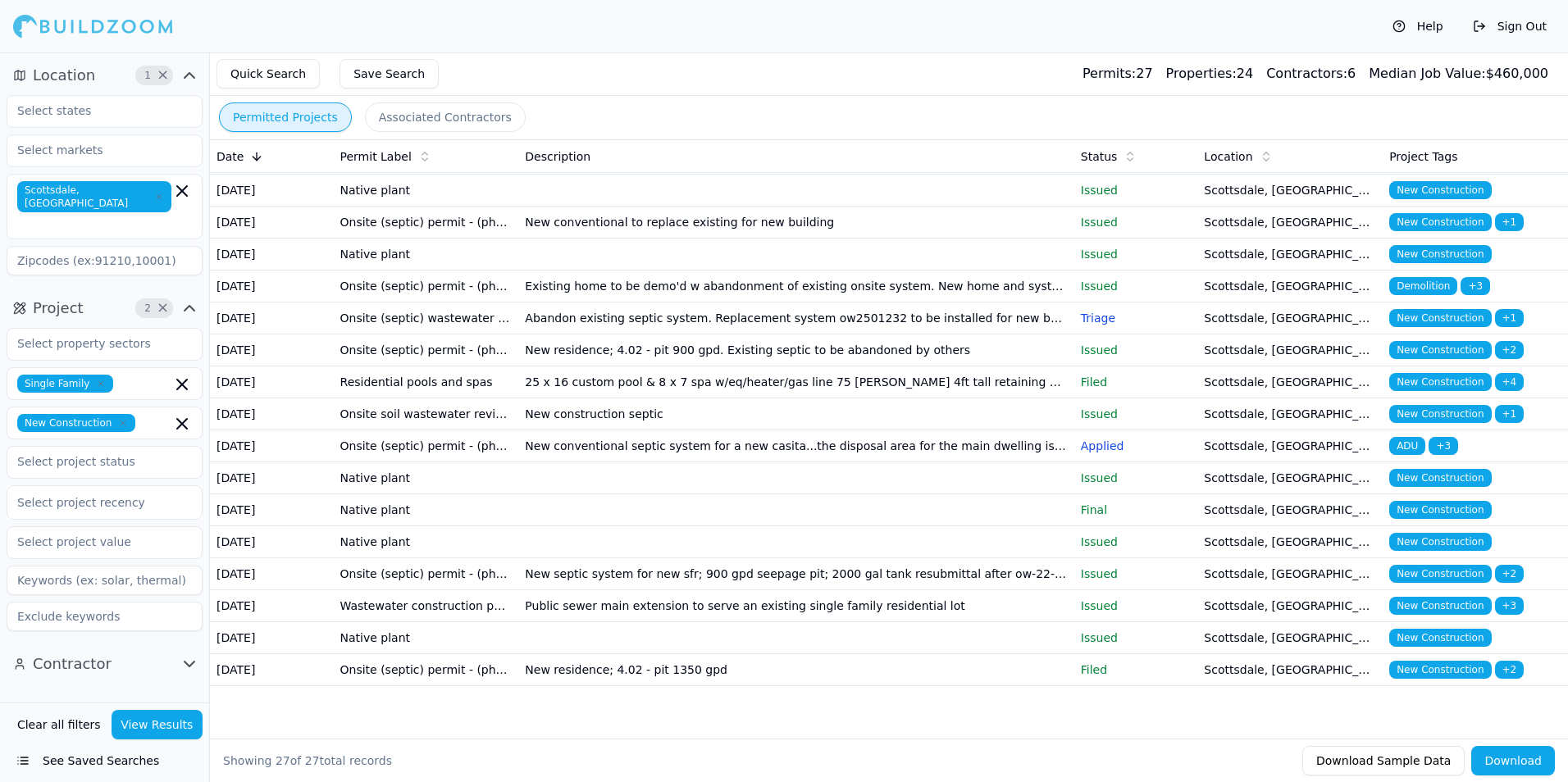
click at [937, 366] on td "New residence; 4.02 - pit 900 gpd. Existing septic to be abandoned by others" at bounding box center [796, 350] width 556 height 32
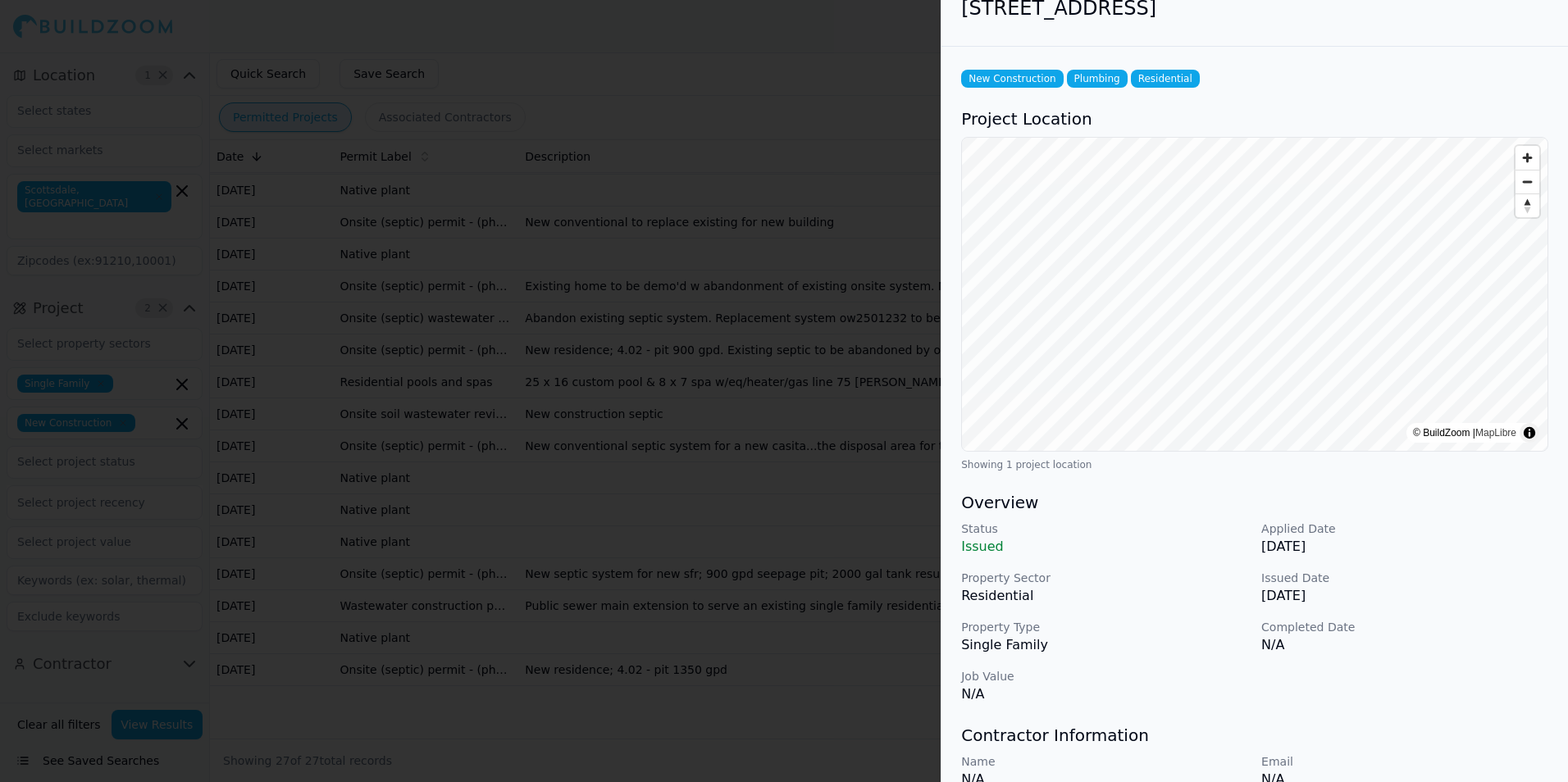
scroll to position [0, 0]
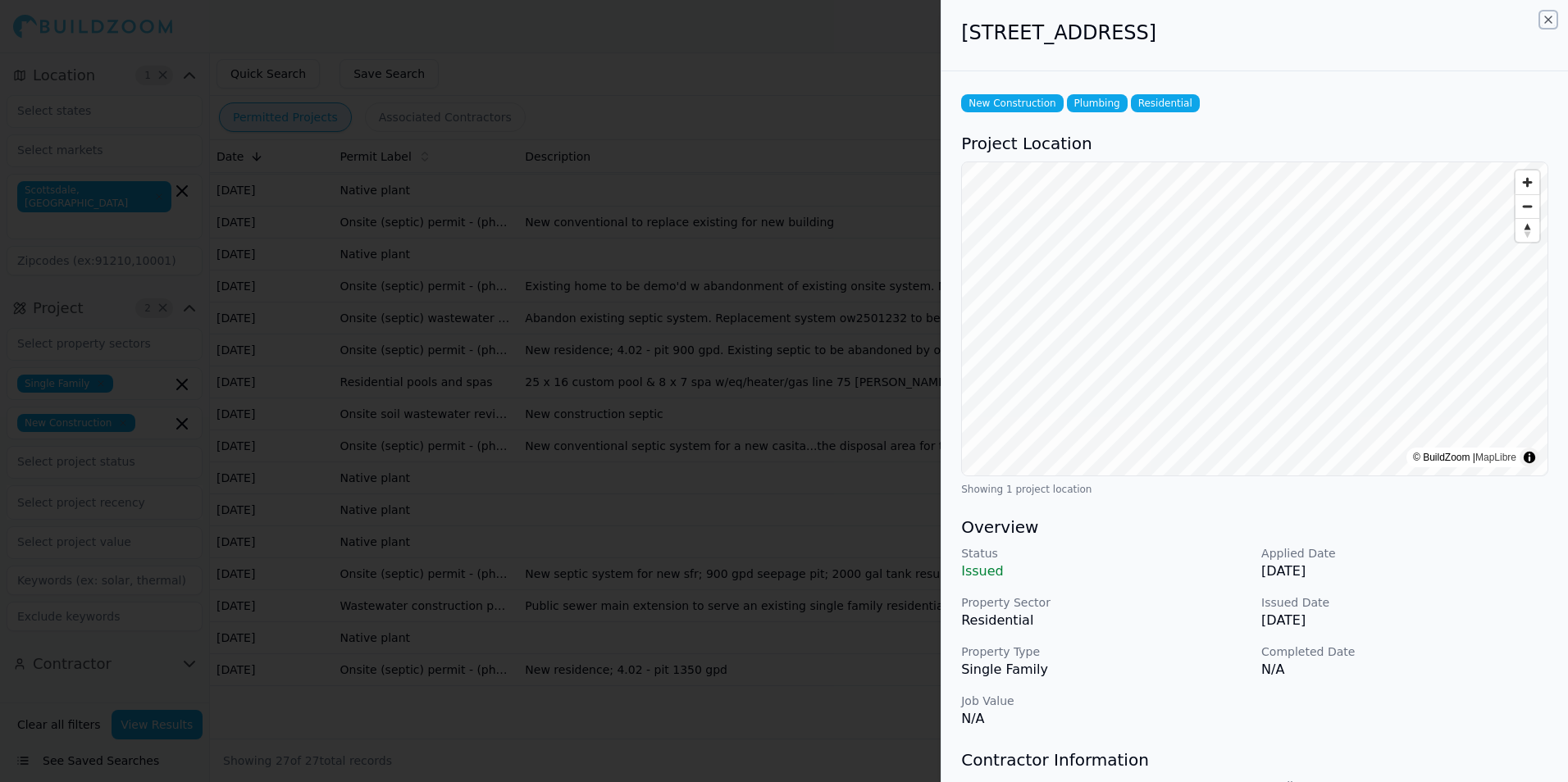
click at [1542, 20] on icon "button" at bounding box center [1548, 20] width 13 height 13
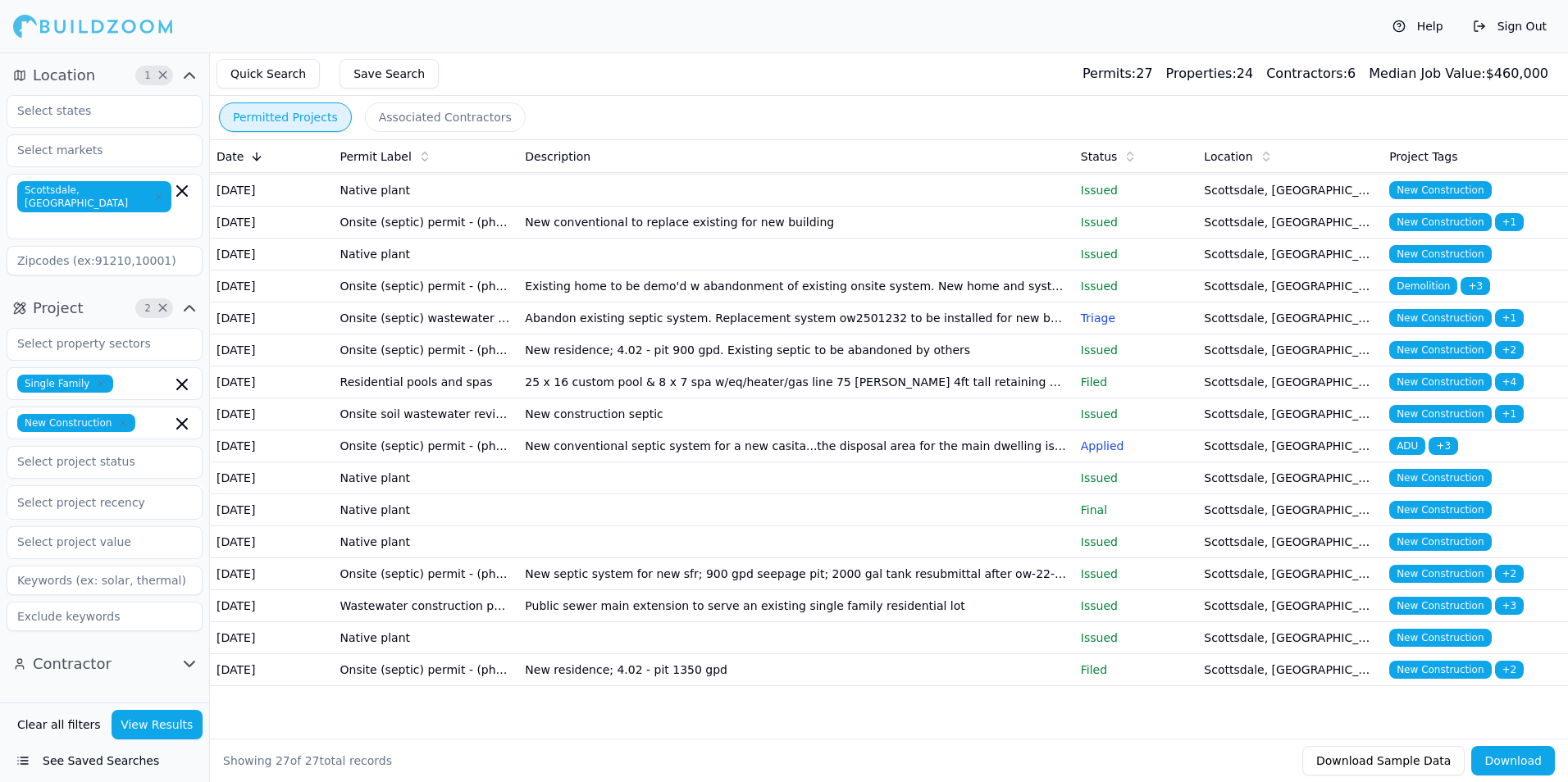
click at [1059, 398] on td "25 x 16 custom pool & 8 x 7 spa w/eq/heater/gas line 75 [PERSON_NAME] 4ft tall …" at bounding box center [796, 382] width 556 height 32
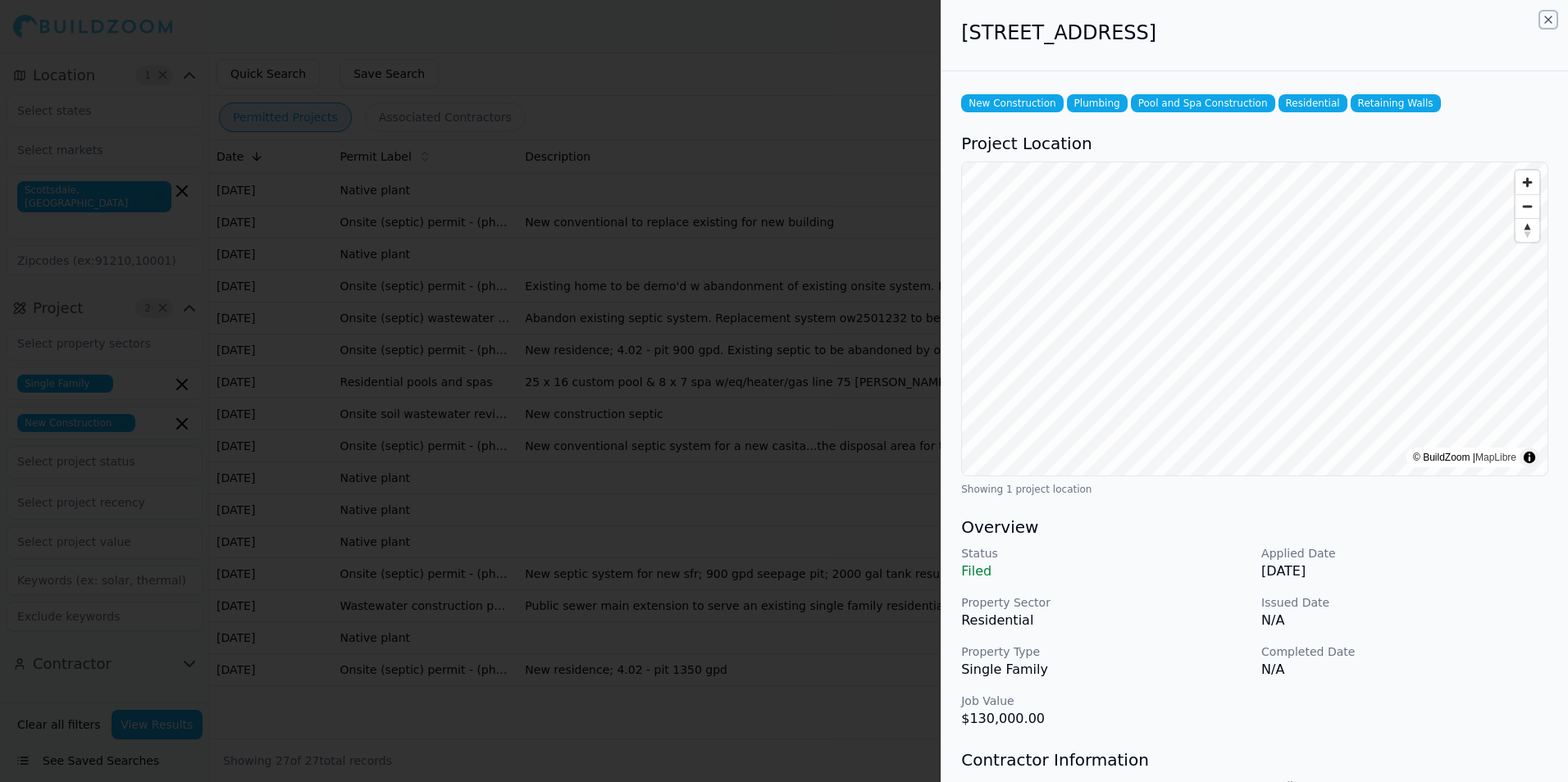
click at [1548, 19] on icon "button" at bounding box center [1548, 20] width 13 height 13
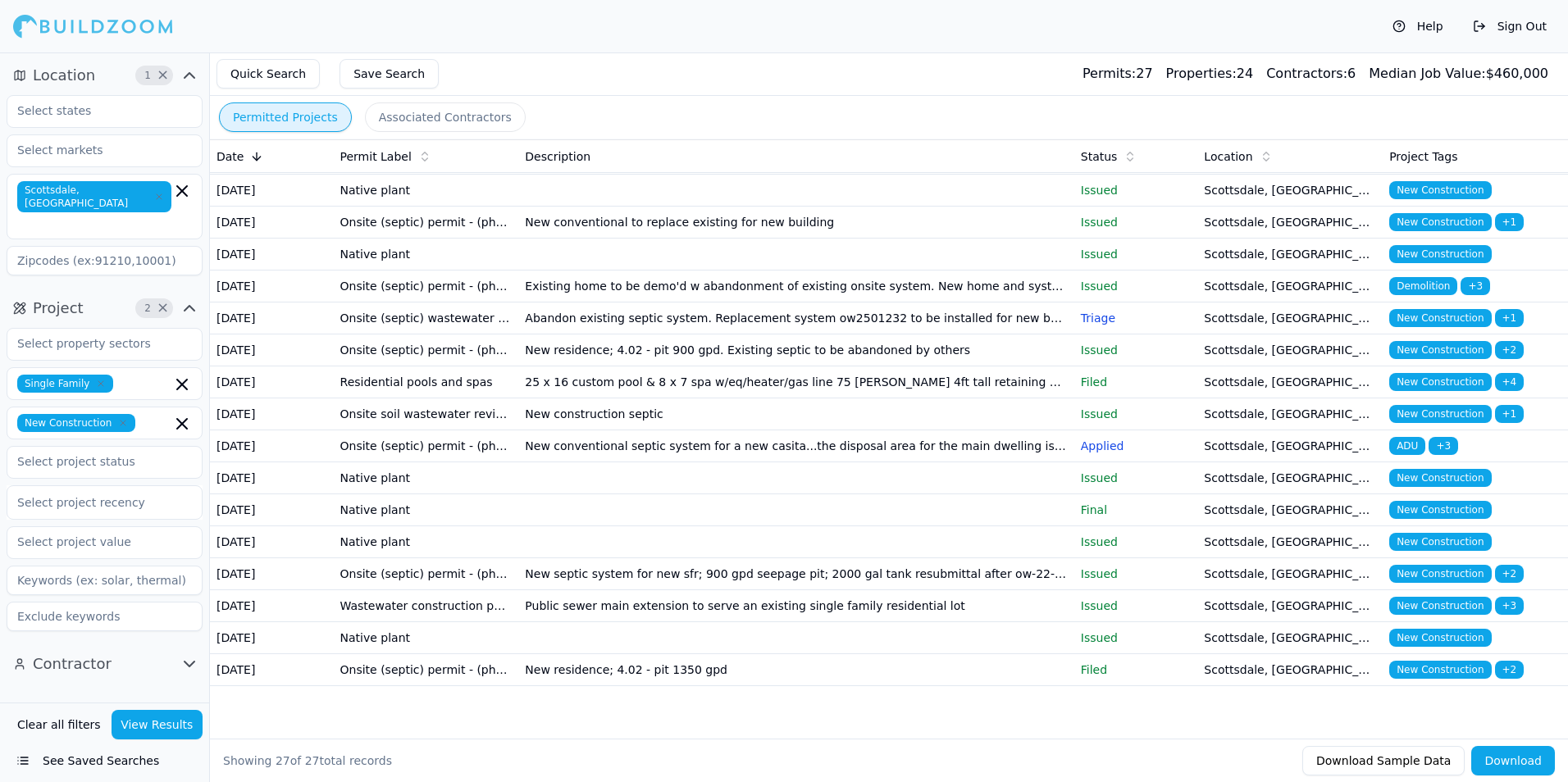
scroll to position [682, 0]
click at [180, 193] on icon "button" at bounding box center [181, 190] width 10 height 10
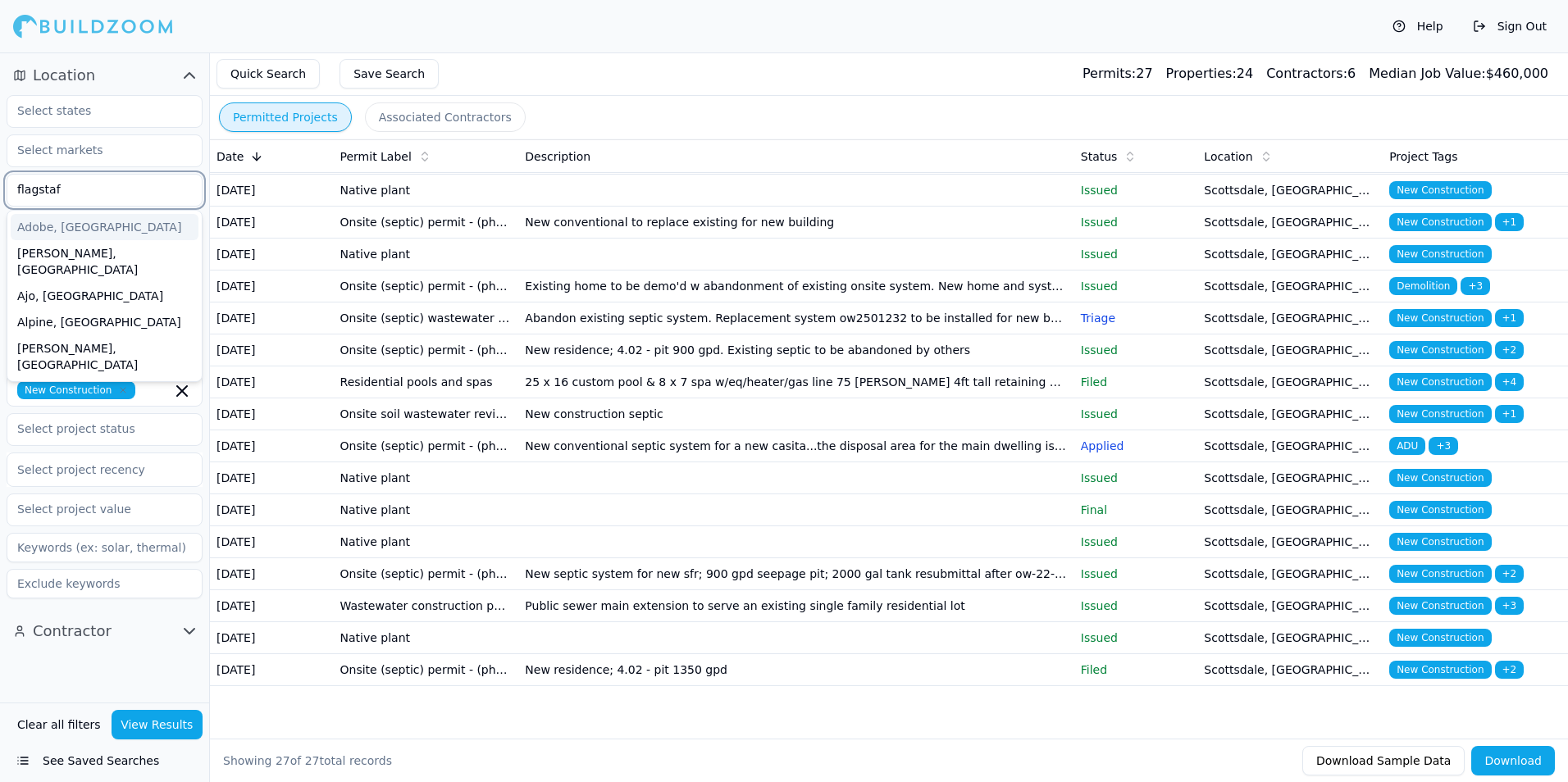
type input "flagstaff"
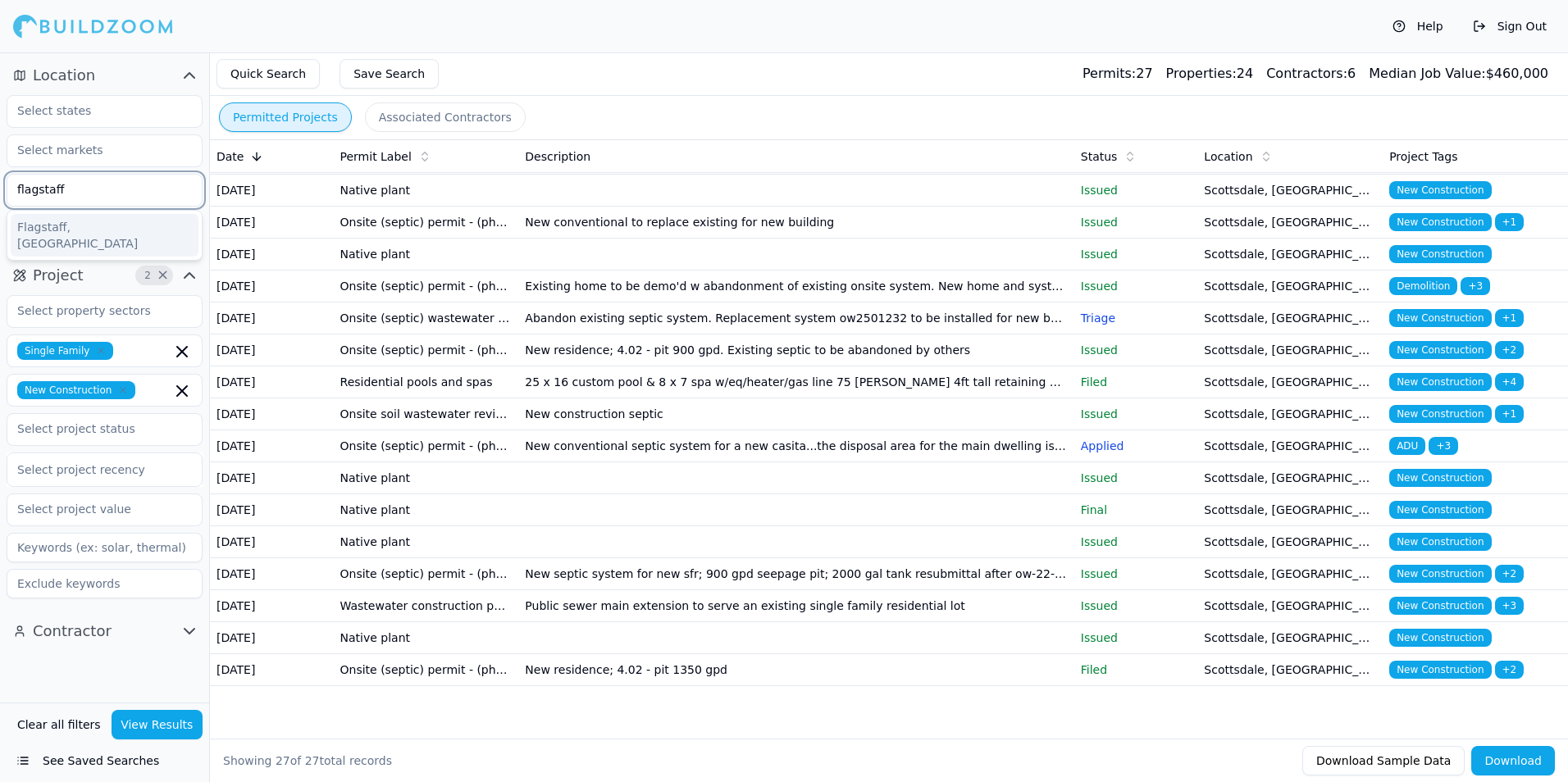
click at [75, 222] on div "Flagstaff, [GEOGRAPHIC_DATA]" at bounding box center [104, 235] width 188 height 43
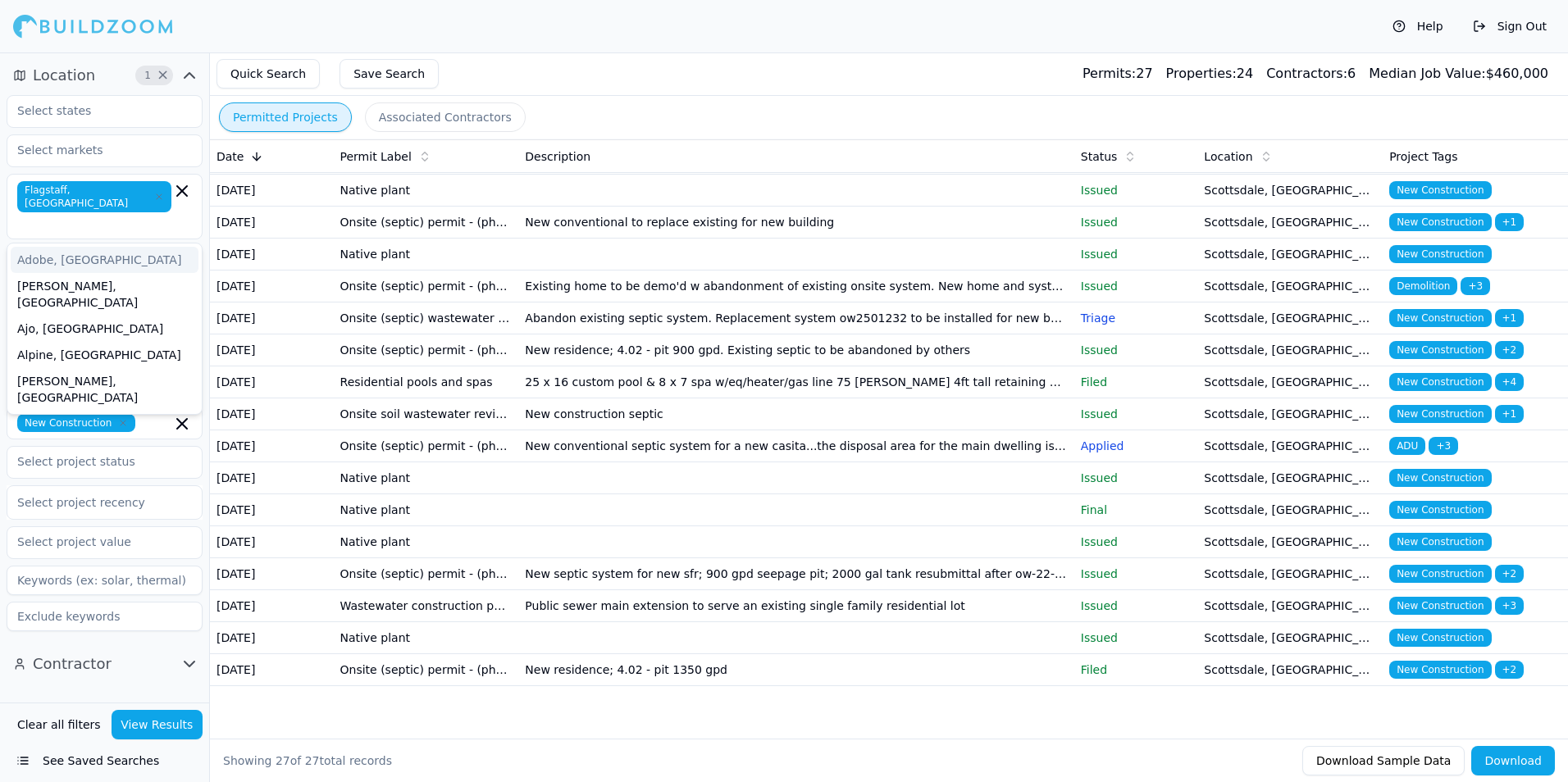
click at [159, 716] on button "View Results" at bounding box center [156, 724] width 92 height 29
